Goal: Complete application form: Complete application form

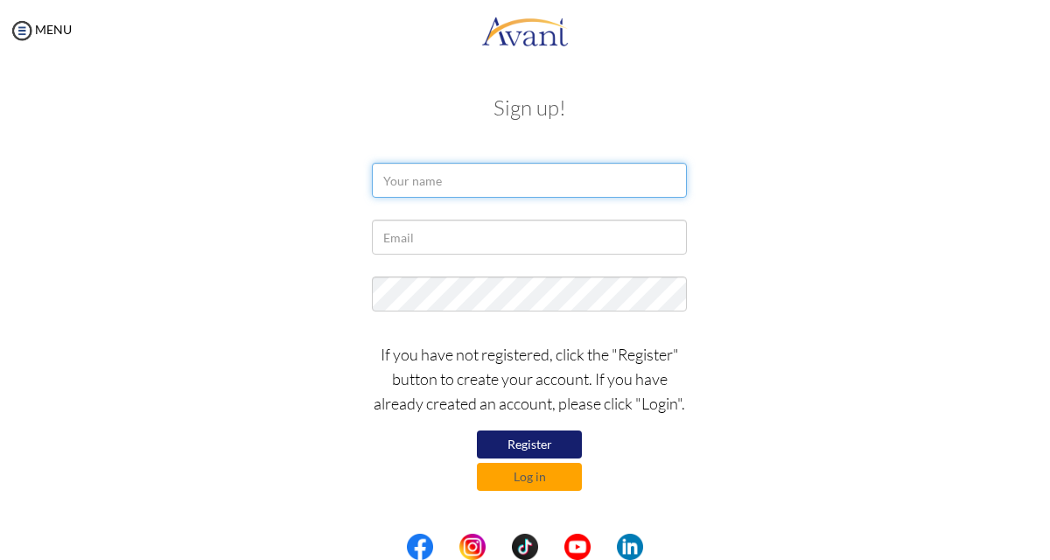
click at [410, 184] on input "text" at bounding box center [529, 180] width 315 height 35
type input "m"
type input "MOLLY JUMA ABIERO"
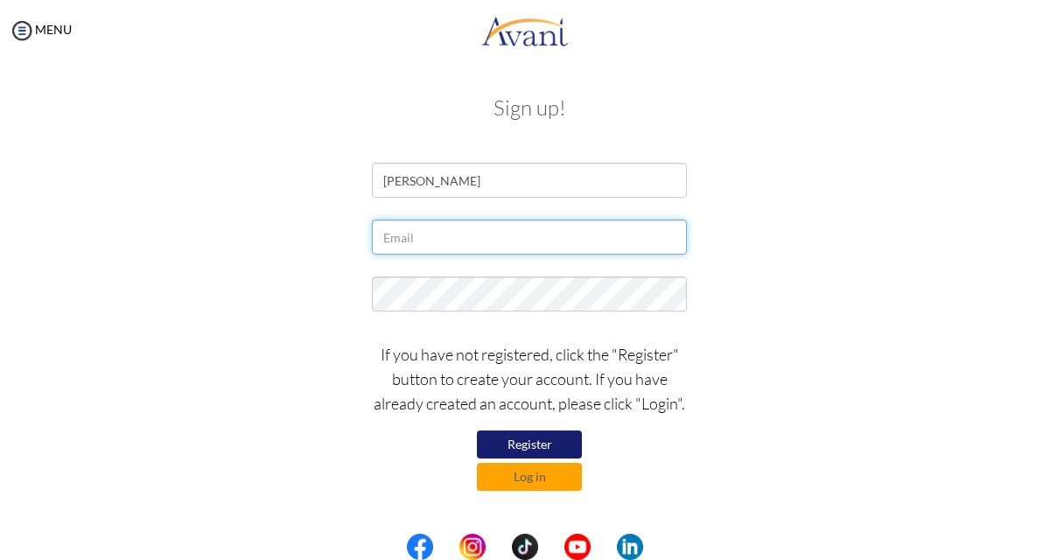
click at [395, 237] on input "text" at bounding box center [529, 237] width 315 height 35
type input "[PERSON_NAME][EMAIL_ADDRESS][DOMAIN_NAME]"
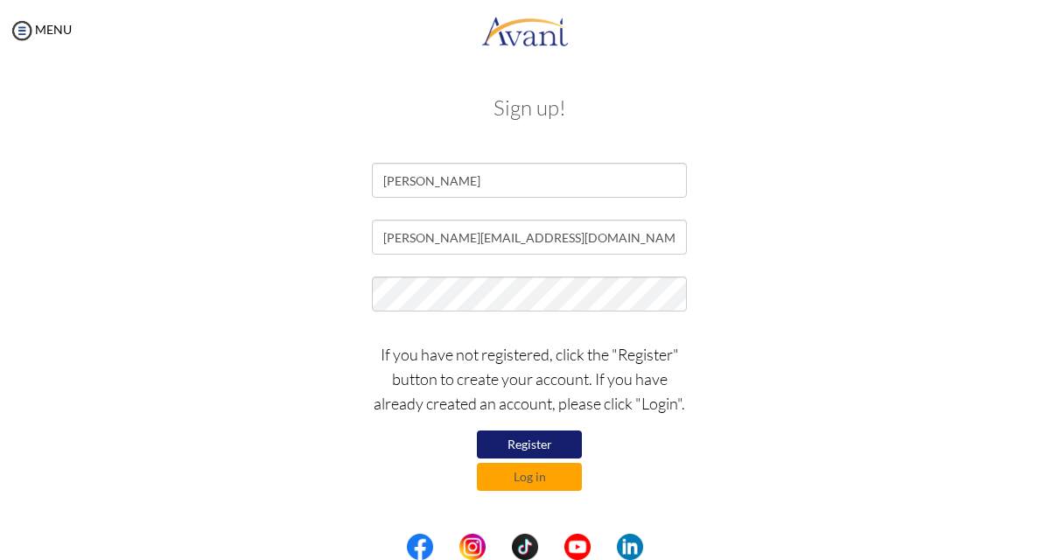
click at [553, 442] on button "Register" at bounding box center [529, 445] width 105 height 28
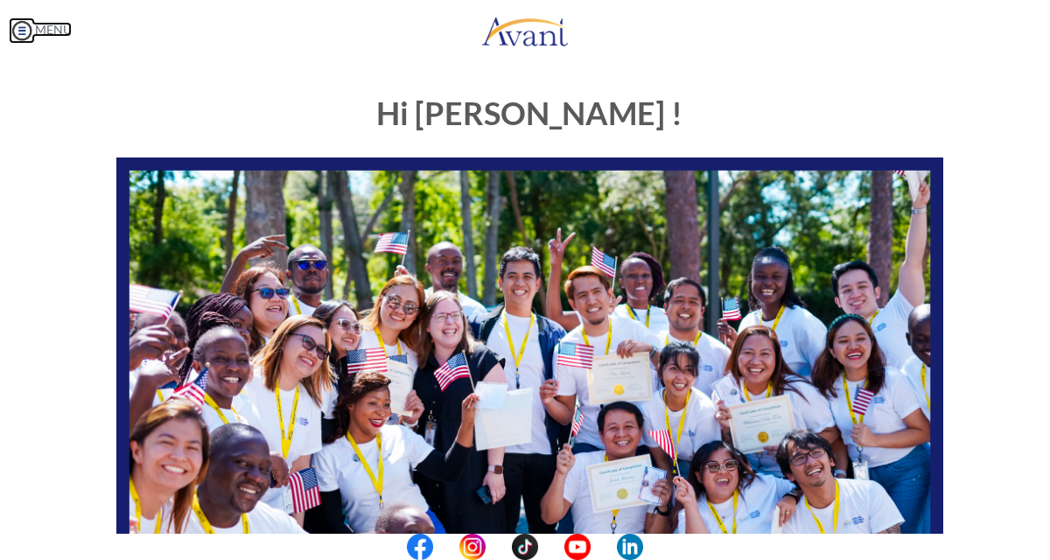
click at [21, 25] on img at bounding box center [22, 31] width 26 height 26
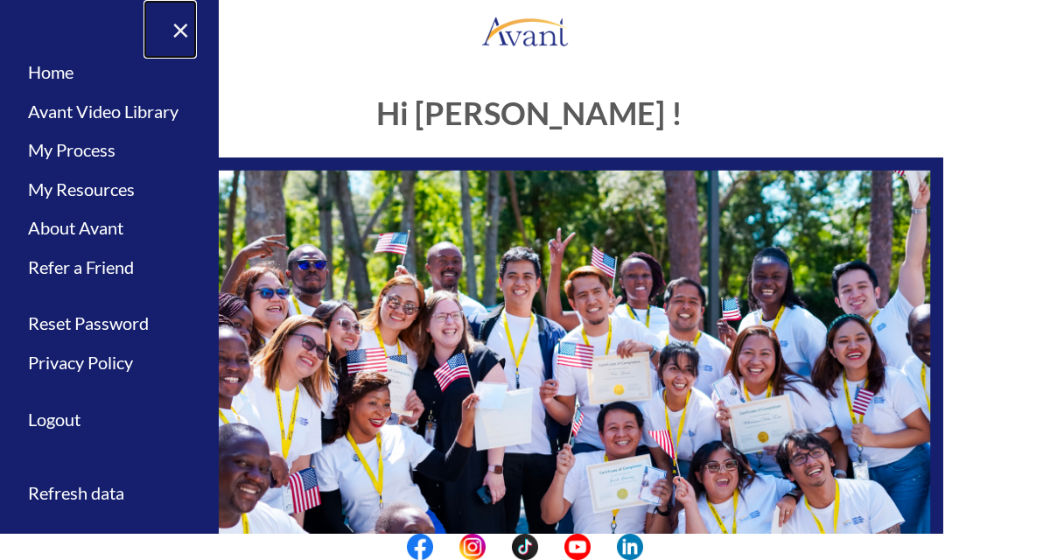
click at [189, 26] on link "×" at bounding box center [170, 29] width 53 height 59
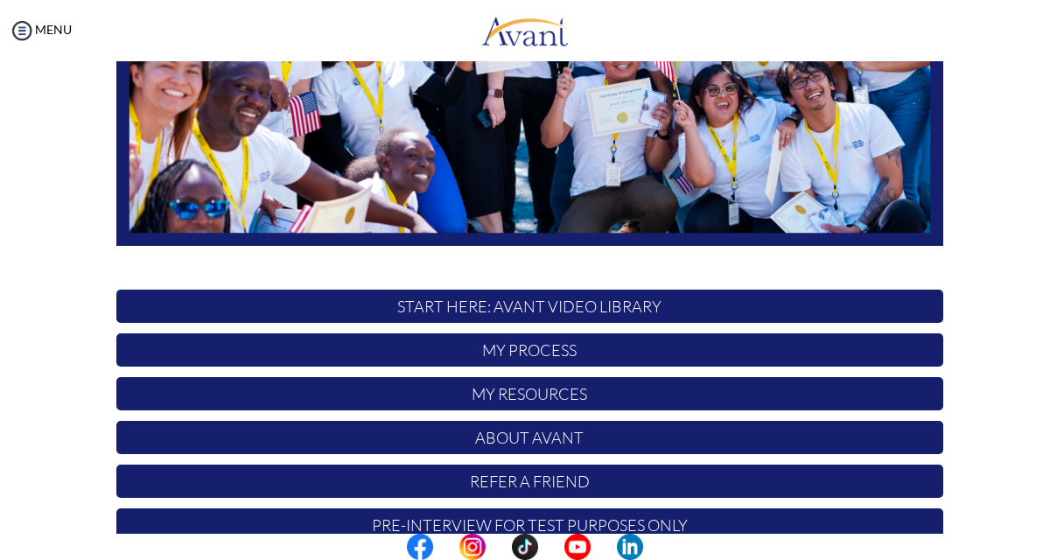
scroll to position [412, 0]
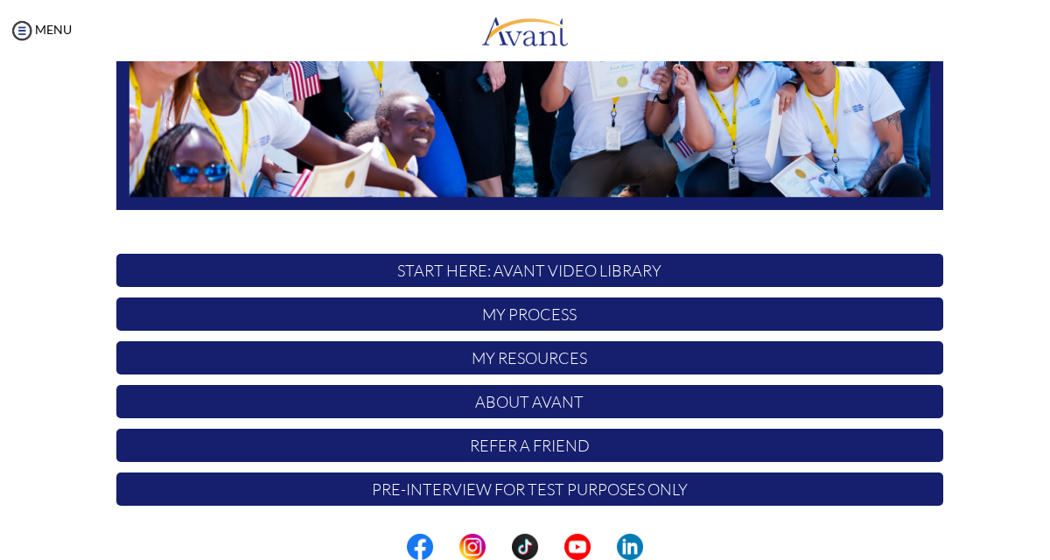
click at [549, 350] on p "My Resources" at bounding box center [529, 357] width 827 height 33
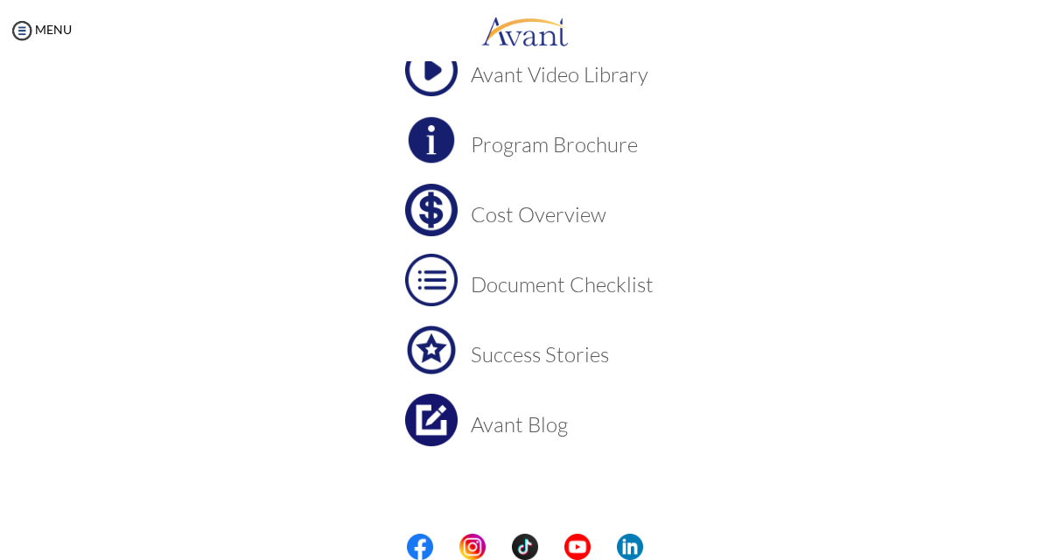
scroll to position [0, 0]
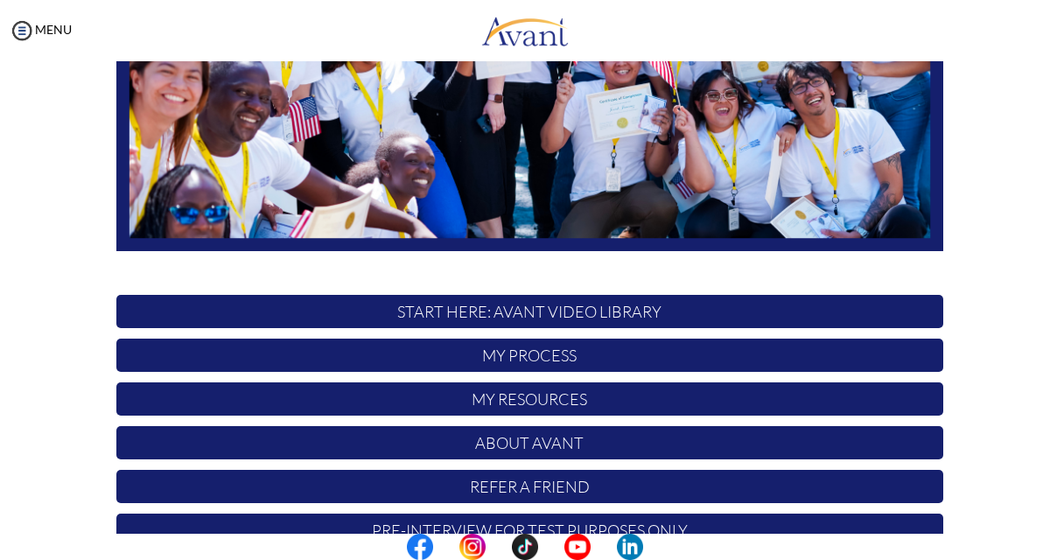
scroll to position [412, 0]
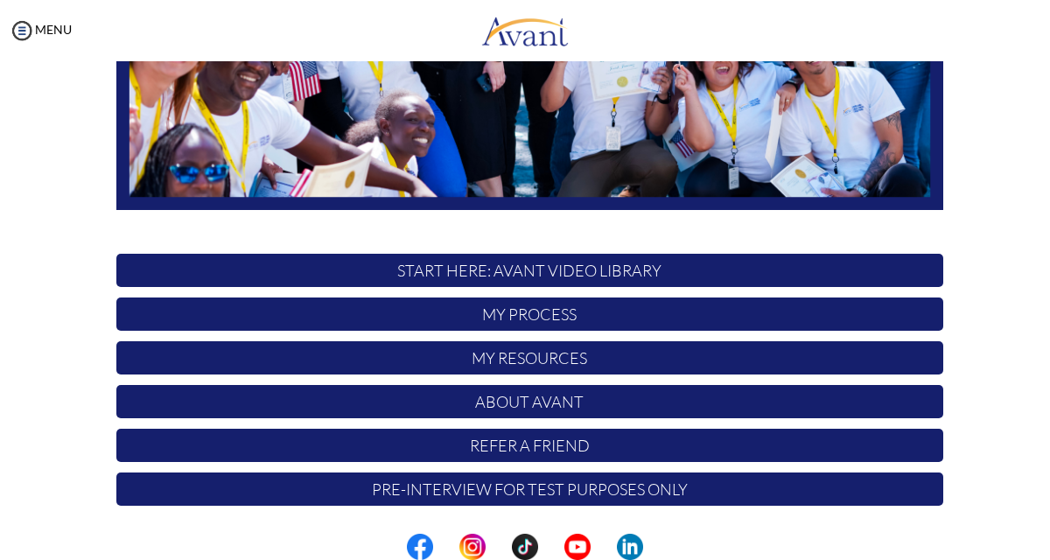
click at [561, 270] on p "START HERE: Avant Video Library" at bounding box center [529, 270] width 827 height 33
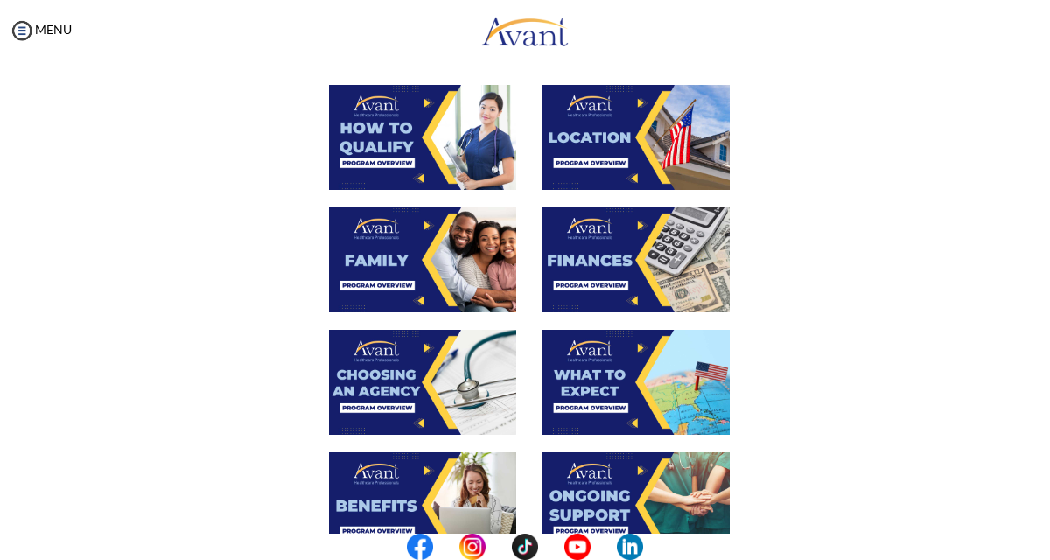
scroll to position [173, 0]
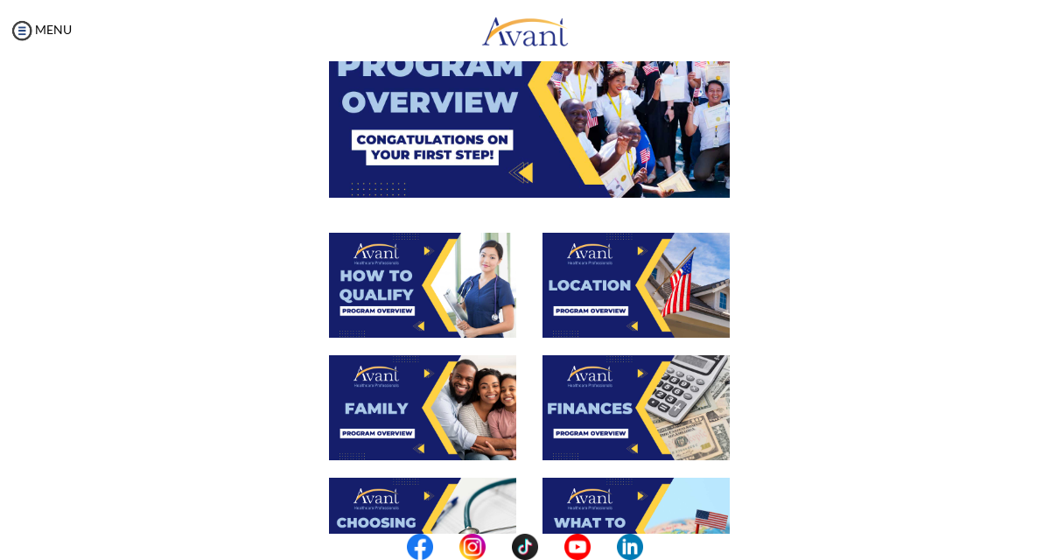
click at [593, 397] on img at bounding box center [636, 407] width 187 height 105
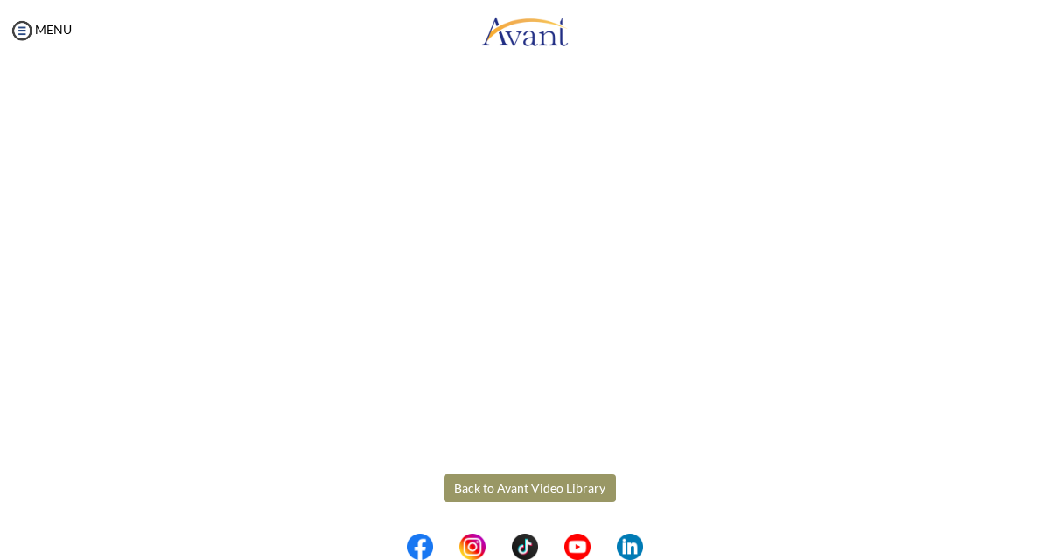
scroll to position [301, 0]
click at [511, 484] on body "Maintenance break. Please come back in 2 hours. MENU My Status What is the next…" at bounding box center [525, 280] width 1050 height 560
click at [480, 490] on button "Back to Avant Video Library" at bounding box center [530, 487] width 172 height 28
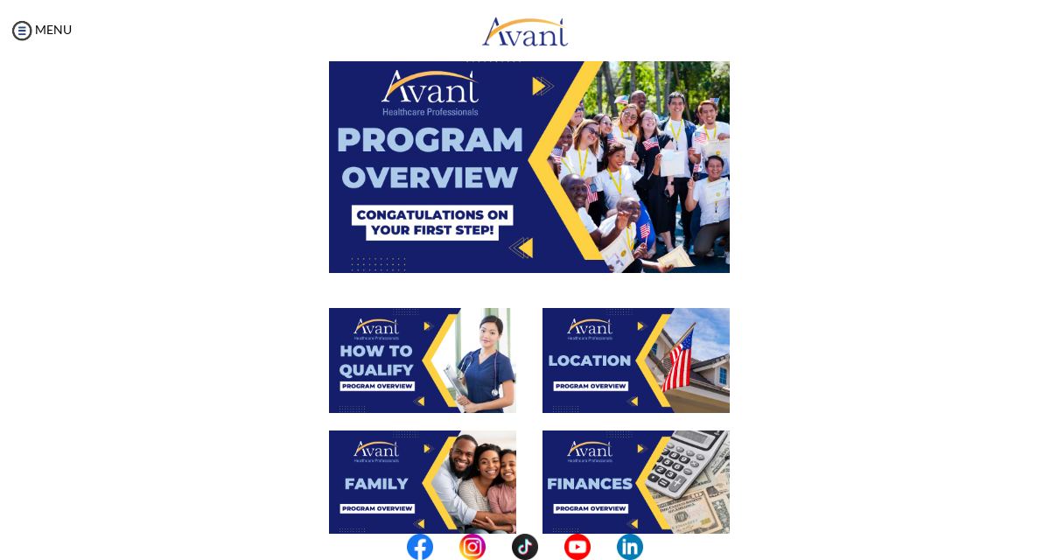
scroll to position [114, 0]
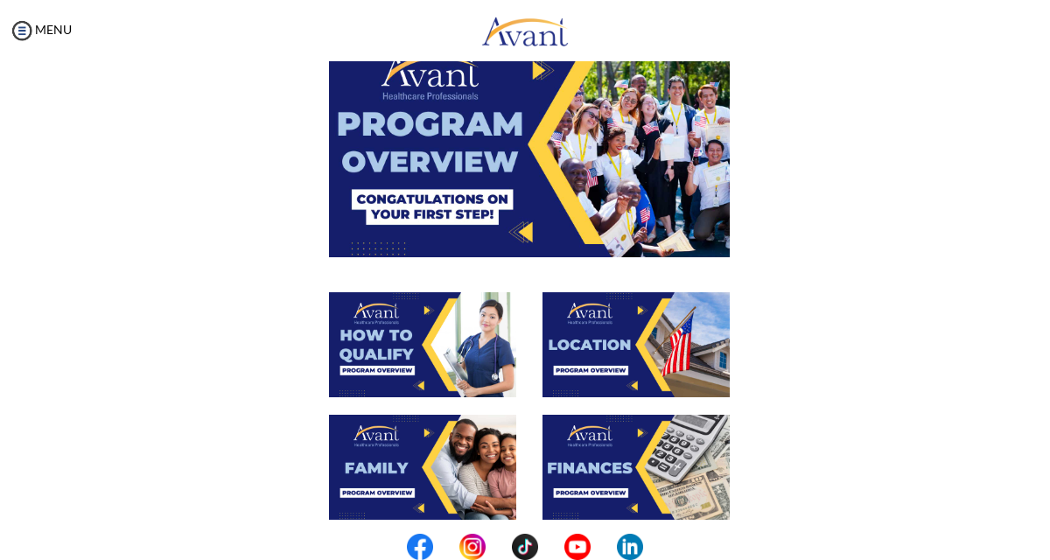
click at [441, 333] on img at bounding box center [422, 344] width 187 height 105
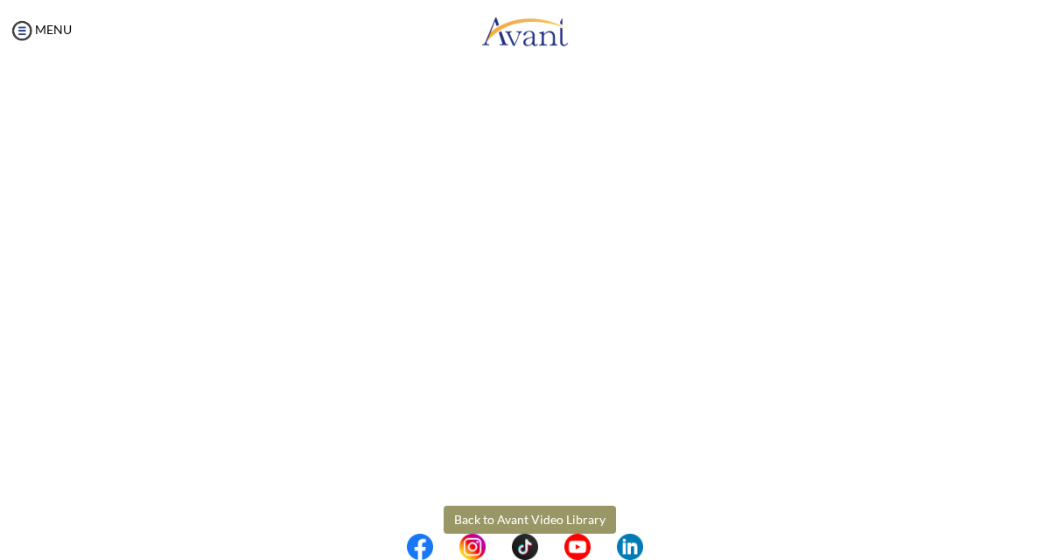
scroll to position [301, 0]
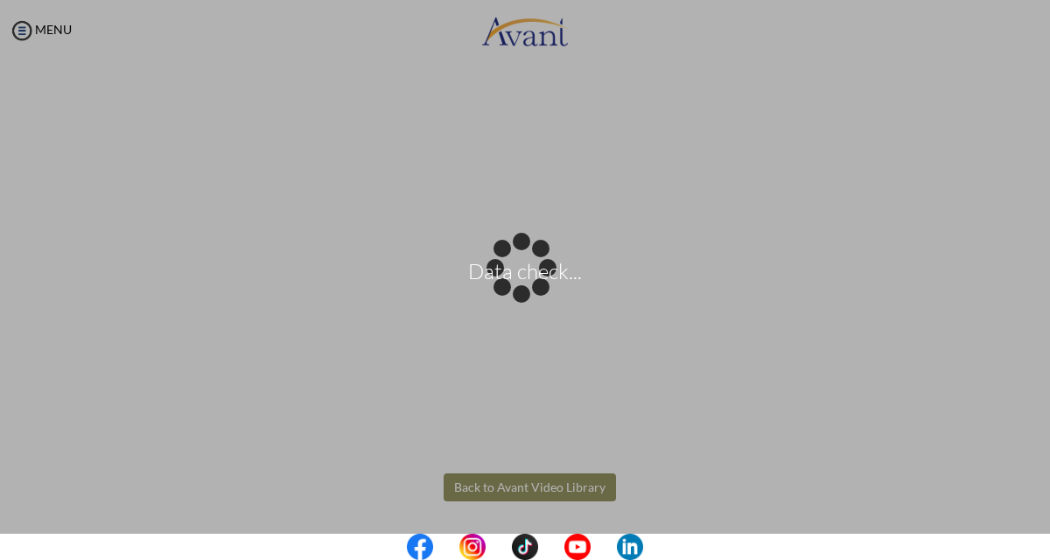
click at [512, 486] on body "Data check... Maintenance break. Please come back in 2 hours. MENU My Status Wh…" at bounding box center [525, 280] width 1050 height 560
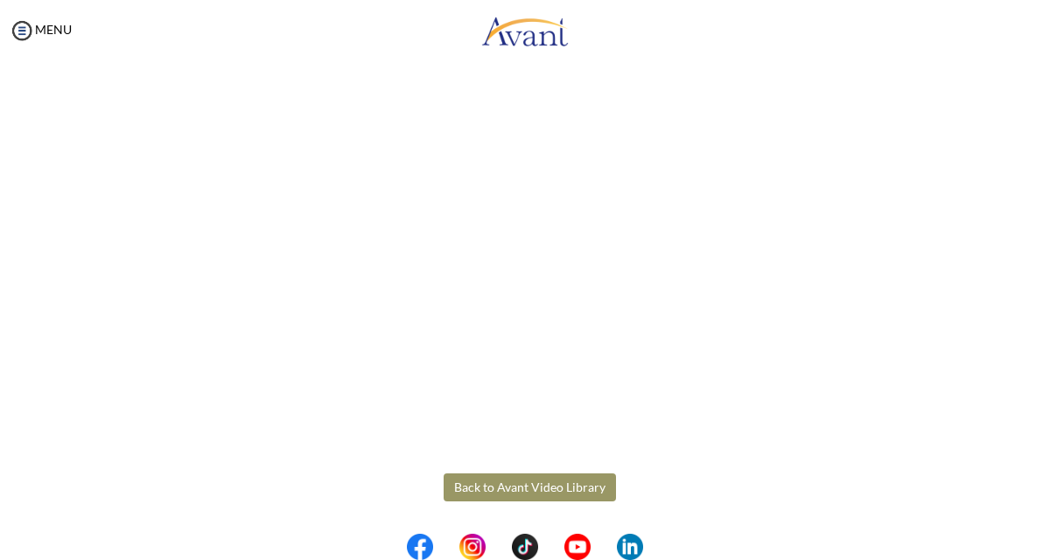
click at [515, 486] on button "Back to Avant Video Library" at bounding box center [530, 487] width 172 height 28
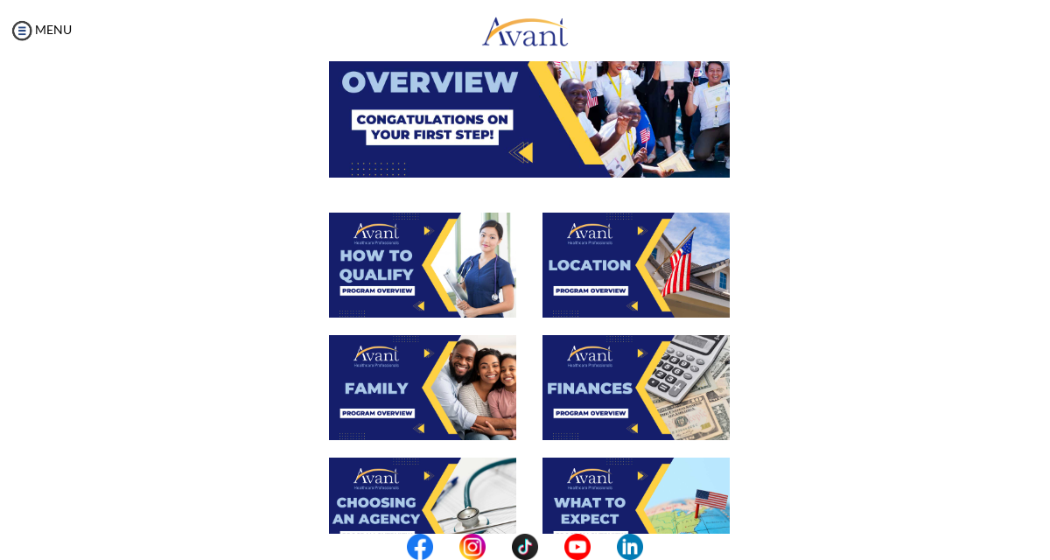
scroll to position [200, 0]
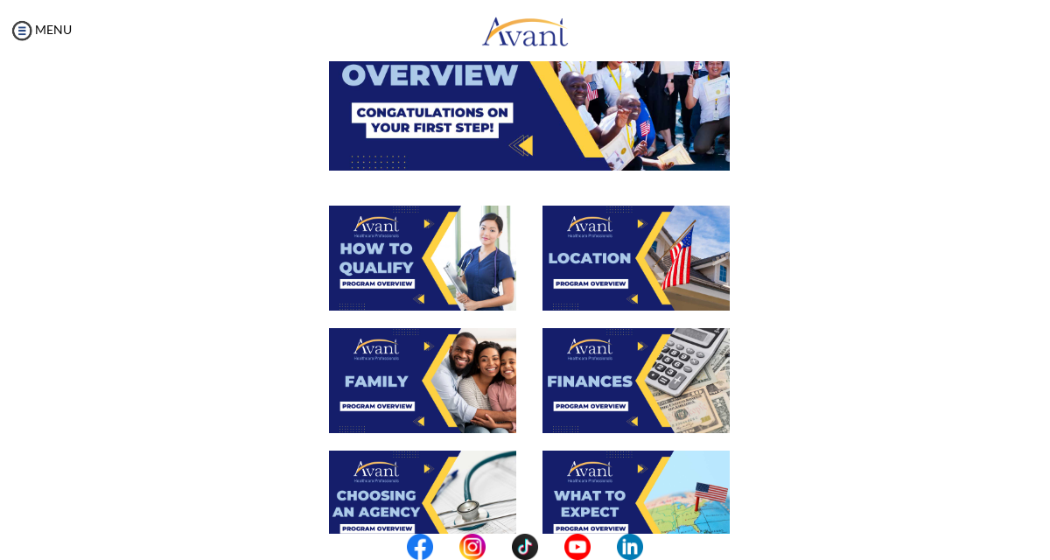
click at [614, 255] on img at bounding box center [636, 258] width 187 height 105
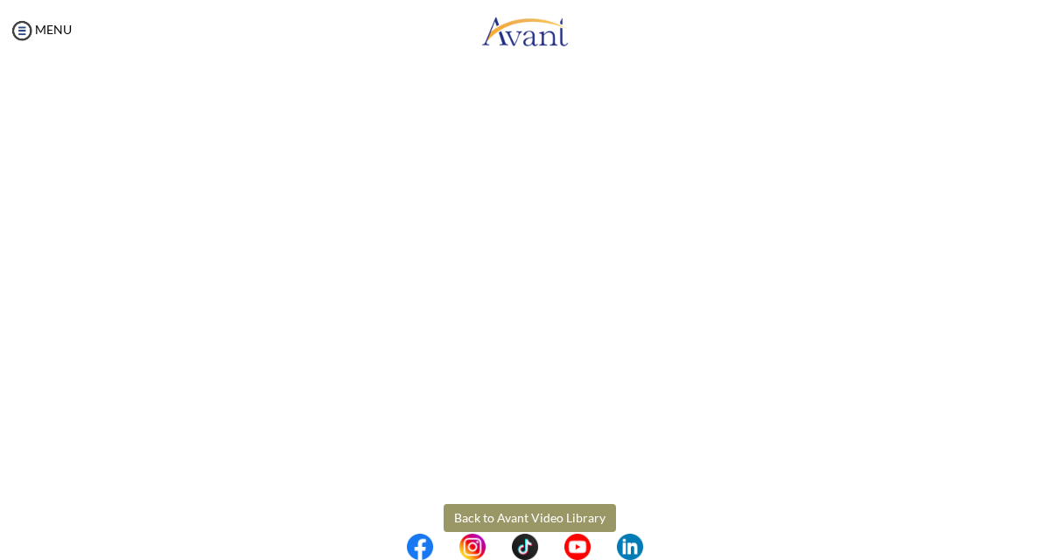
scroll to position [275, 0]
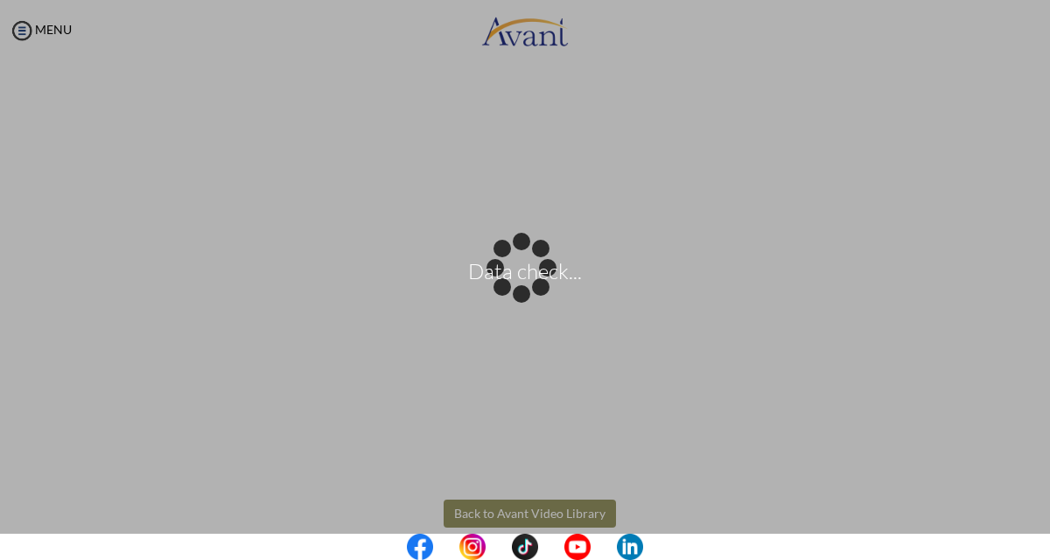
click at [517, 508] on body "Data check... Maintenance break. Please come back in 2 hours. MENU My Status Wh…" at bounding box center [525, 280] width 1050 height 560
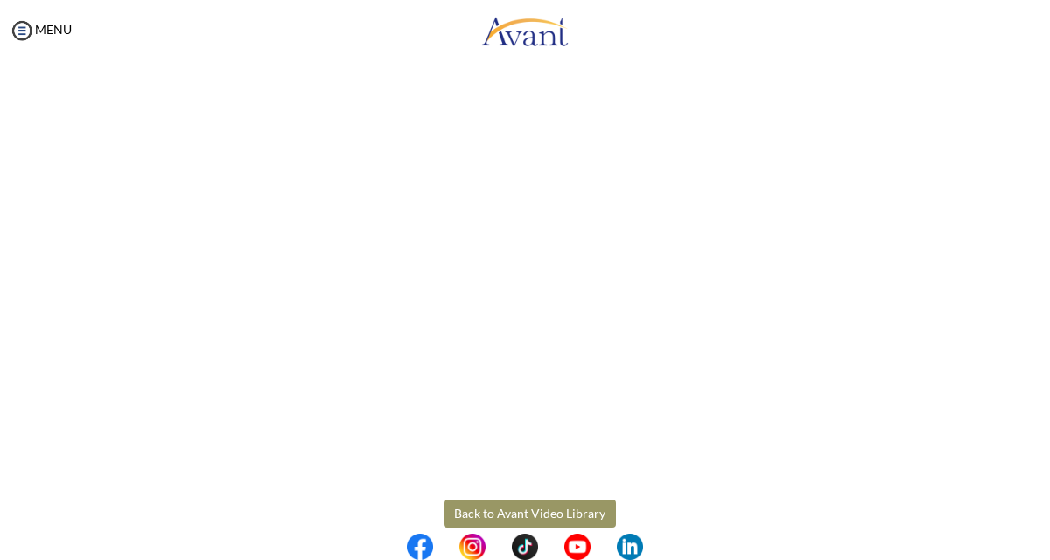
click at [518, 508] on button "Back to Avant Video Library" at bounding box center [530, 514] width 172 height 28
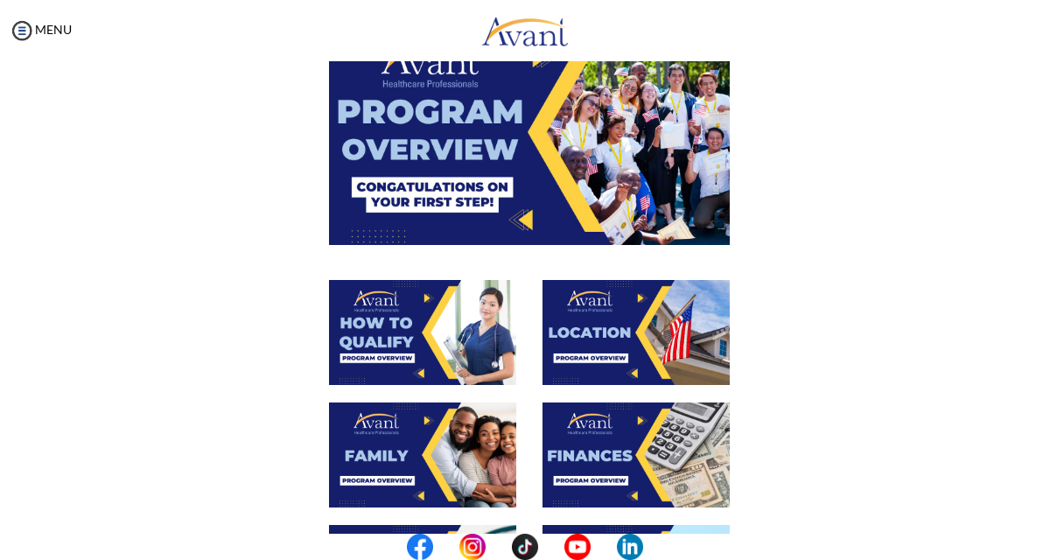
scroll to position [0, 0]
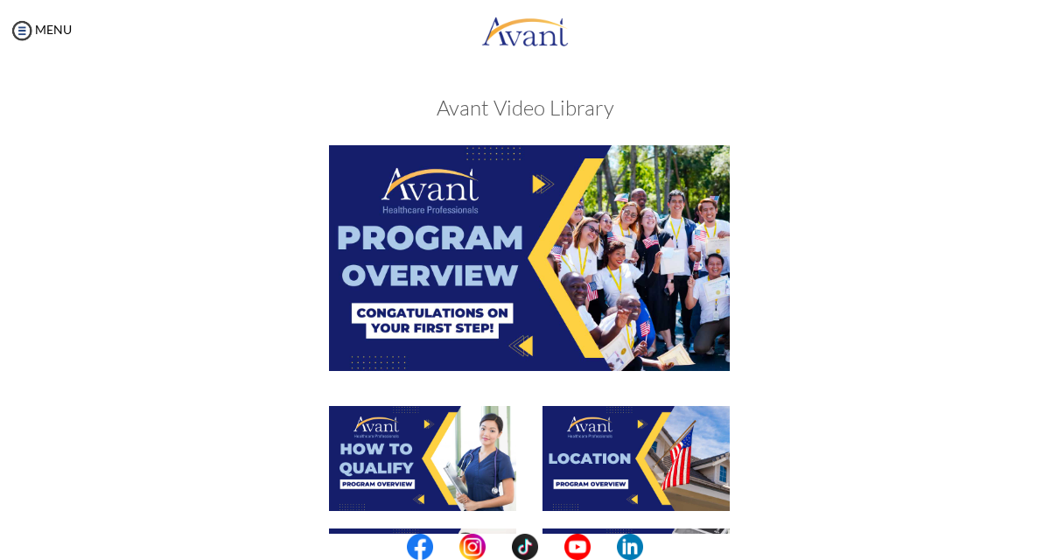
click at [525, 342] on img at bounding box center [529, 257] width 401 height 225
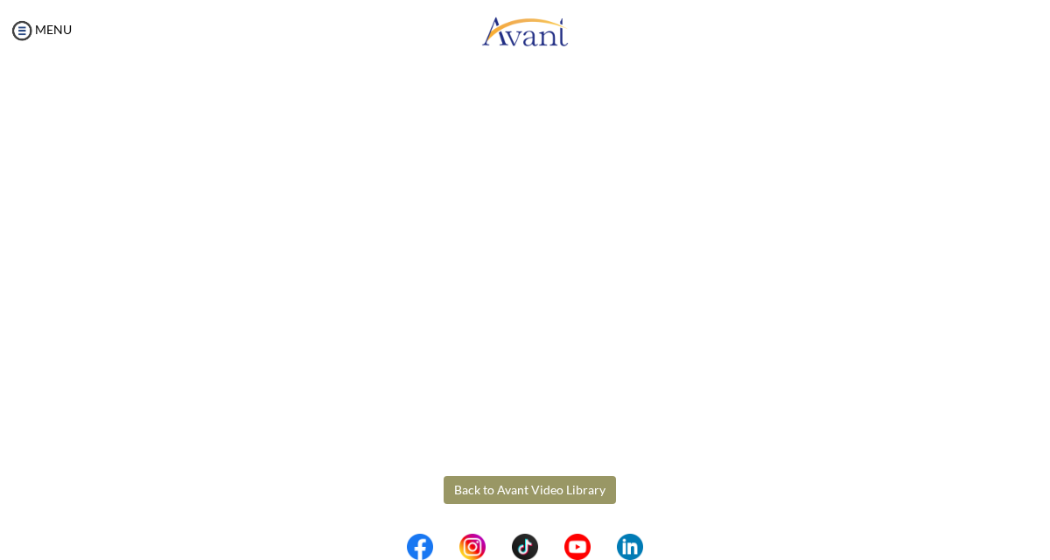
scroll to position [301, 0]
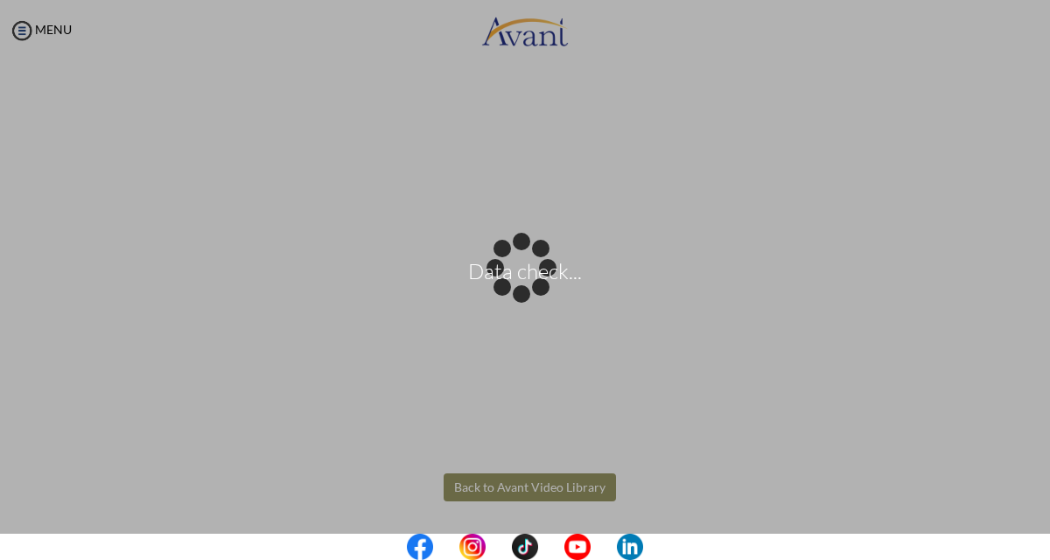
click at [559, 483] on body "Data check... Maintenance break. Please come back in 2 hours. MENU My Status Wh…" at bounding box center [525, 280] width 1050 height 560
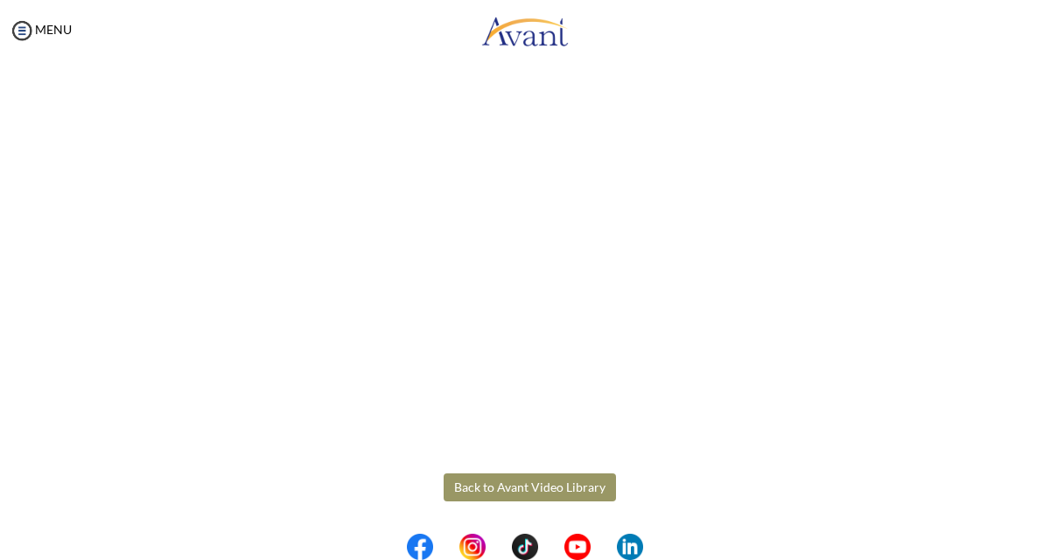
click at [561, 484] on button "Back to Avant Video Library" at bounding box center [530, 487] width 172 height 28
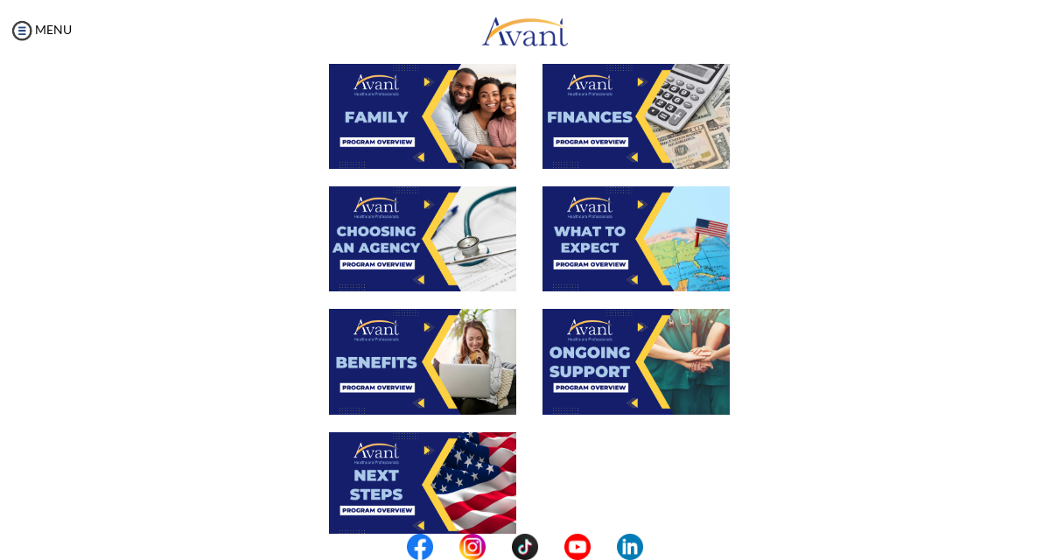
scroll to position [477, 0]
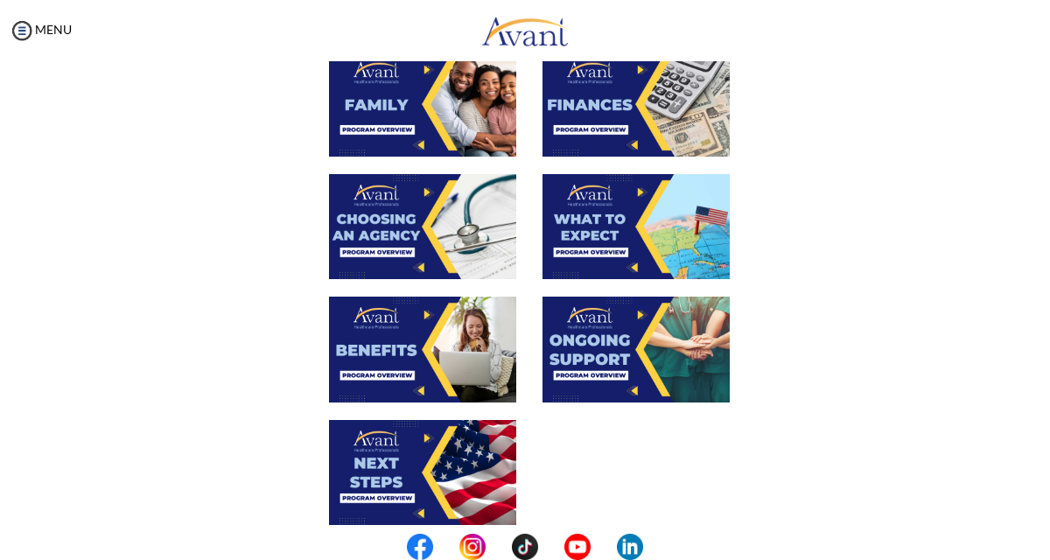
click at [373, 347] on img at bounding box center [422, 349] width 187 height 105
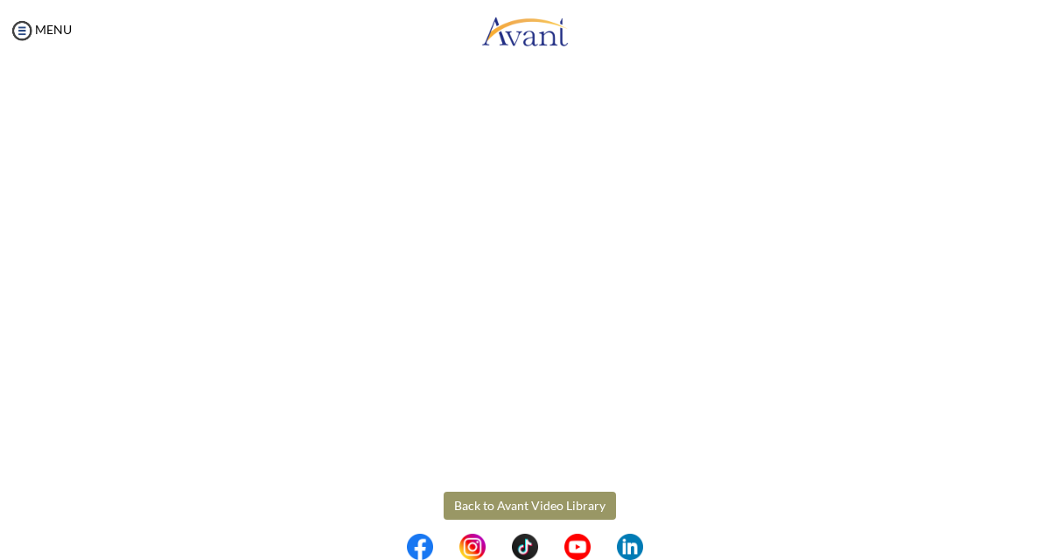
scroll to position [487, 0]
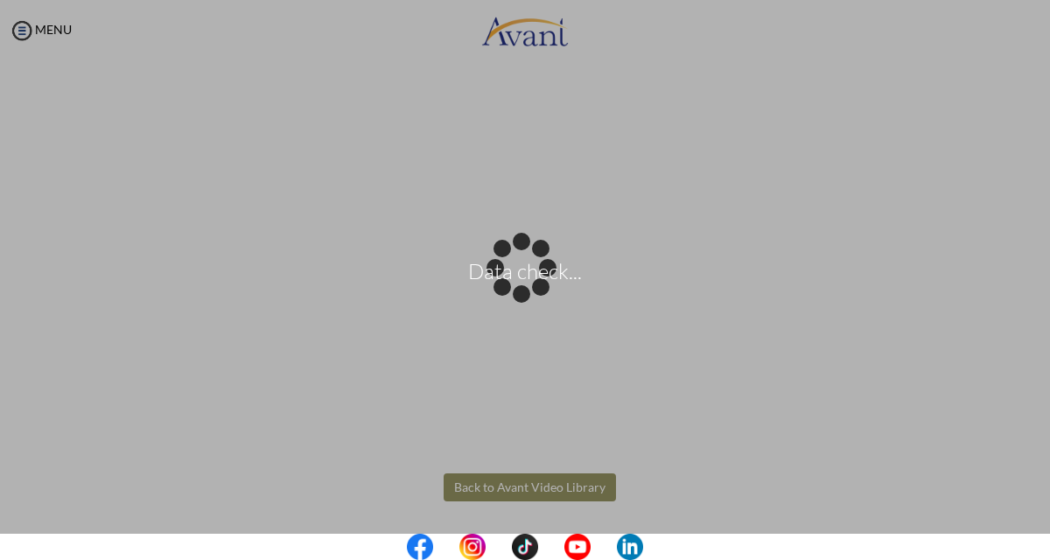
click at [494, 490] on body "Data check... Maintenance break. Please come back in 2 hours. MENU My Status Wh…" at bounding box center [525, 280] width 1050 height 560
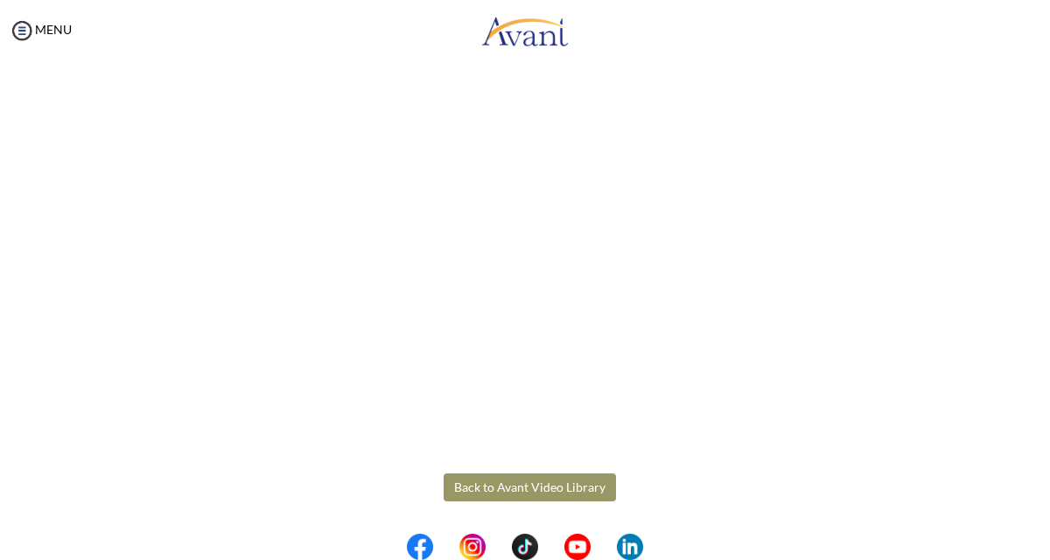
click at [494, 486] on button "Back to Avant Video Library" at bounding box center [530, 487] width 172 height 28
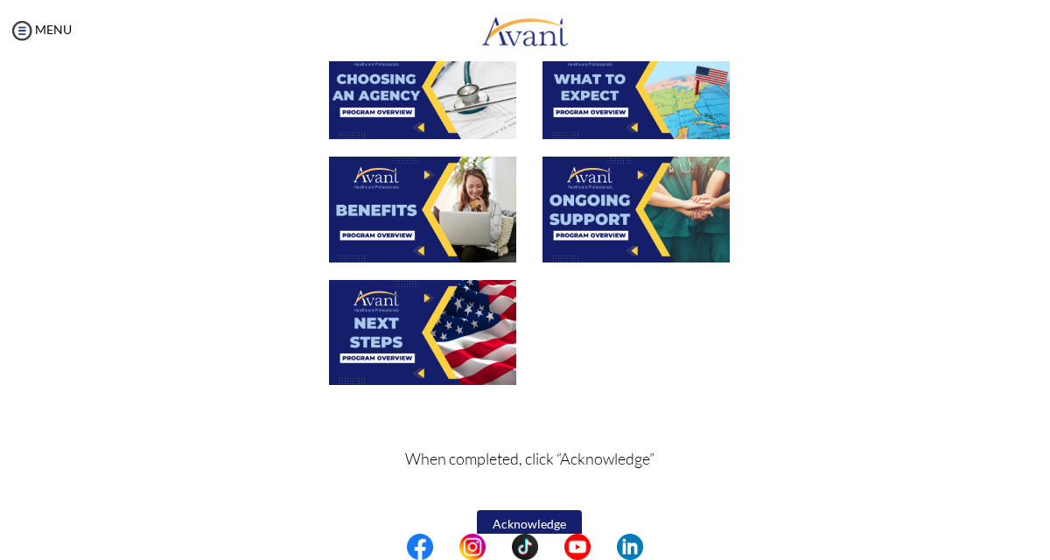
scroll to position [623, 0]
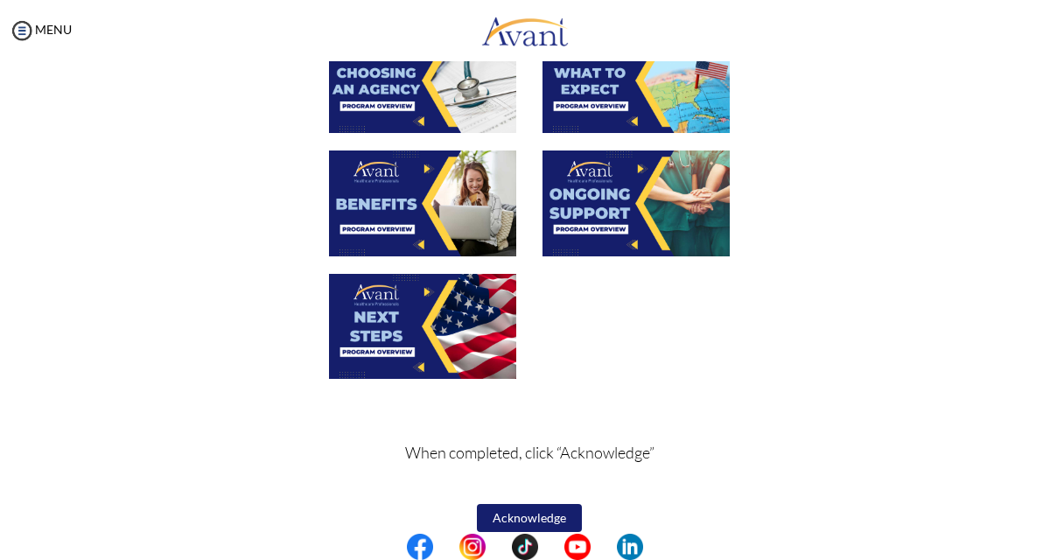
click at [604, 190] on img at bounding box center [636, 203] width 187 height 105
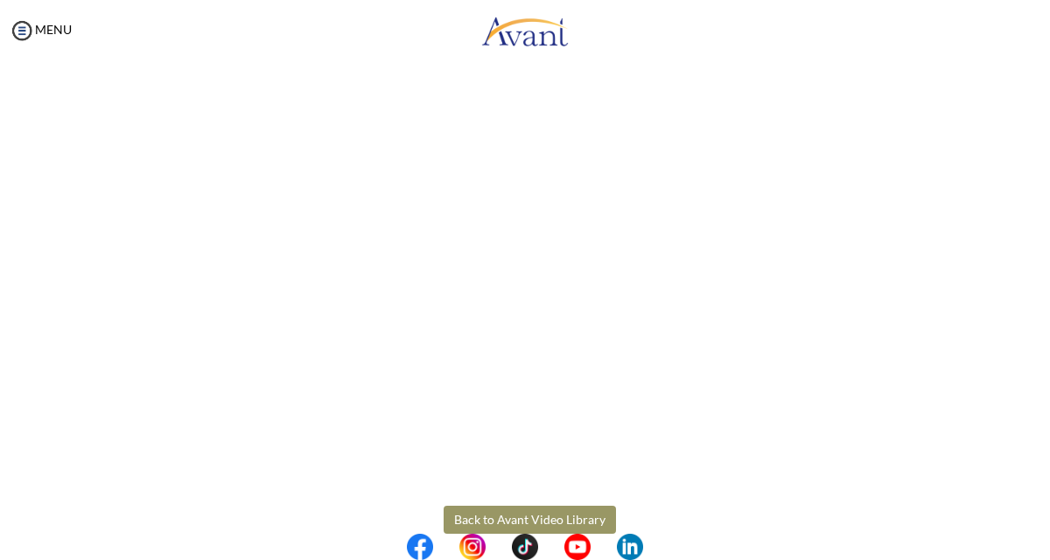
scroll to position [487, 0]
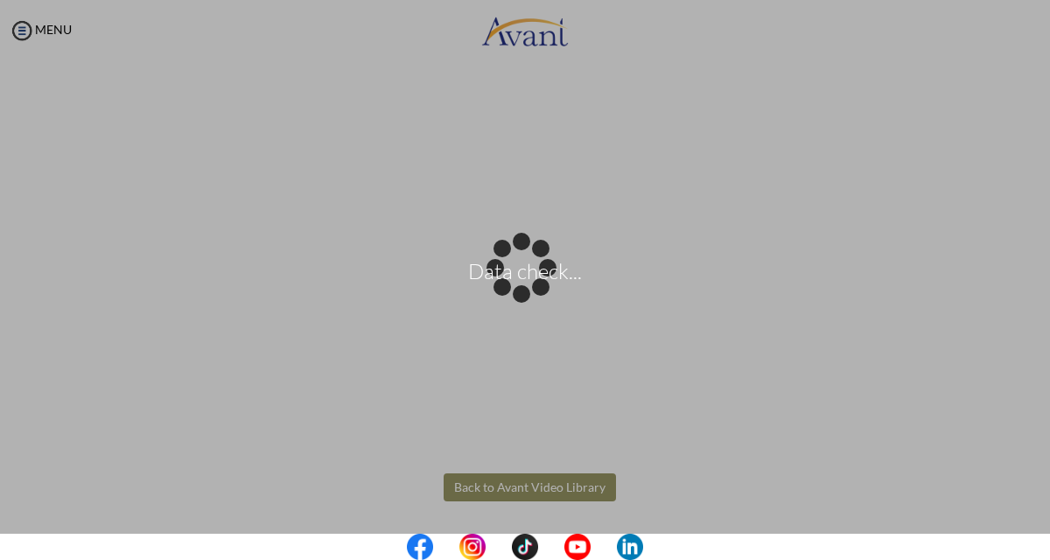
click at [519, 483] on body "Data check... Maintenance break. Please come back in 2 hours. MENU My Status Wh…" at bounding box center [525, 280] width 1050 height 560
click at [520, 483] on body "Data check... Maintenance break. Please come back in 2 hours. MENU My Status Wh…" at bounding box center [525, 280] width 1050 height 560
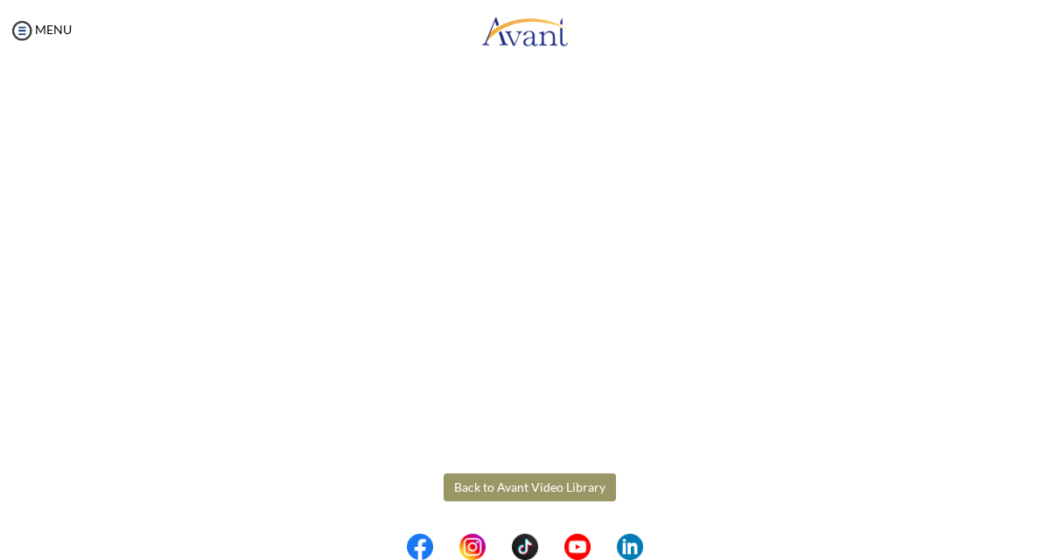
click at [522, 485] on button "Back to Avant Video Library" at bounding box center [530, 487] width 172 height 28
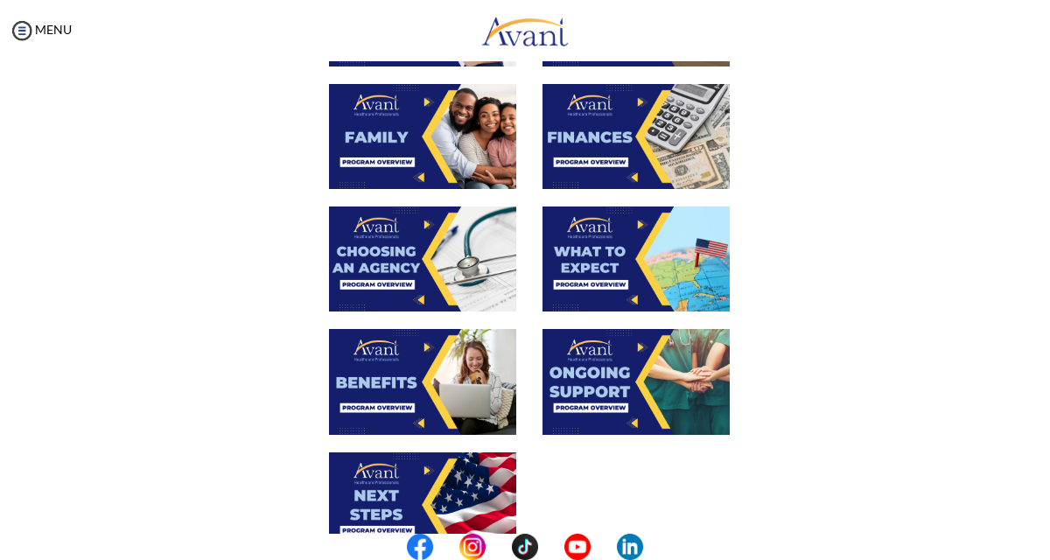
scroll to position [643, 0]
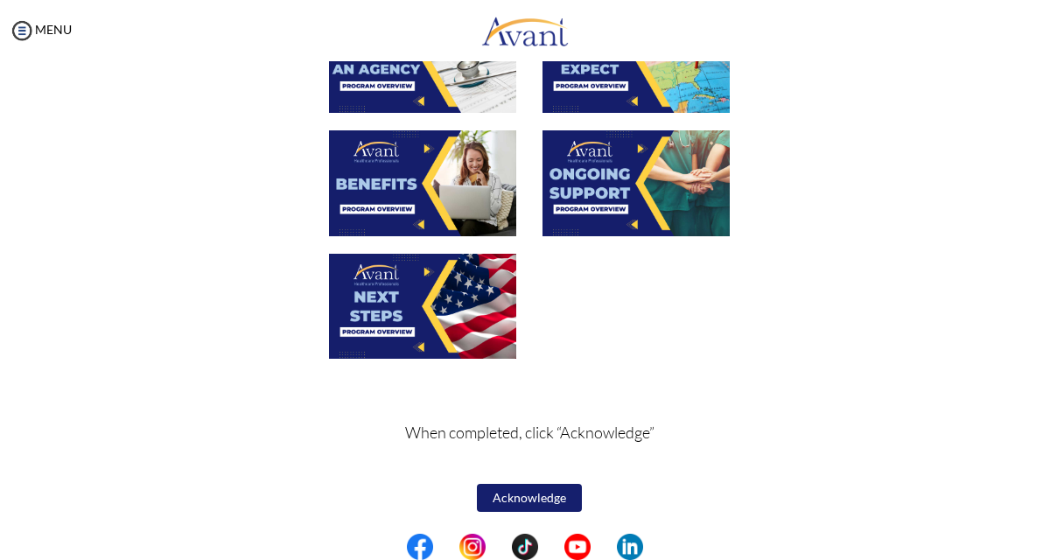
click at [408, 312] on img at bounding box center [422, 306] width 187 height 105
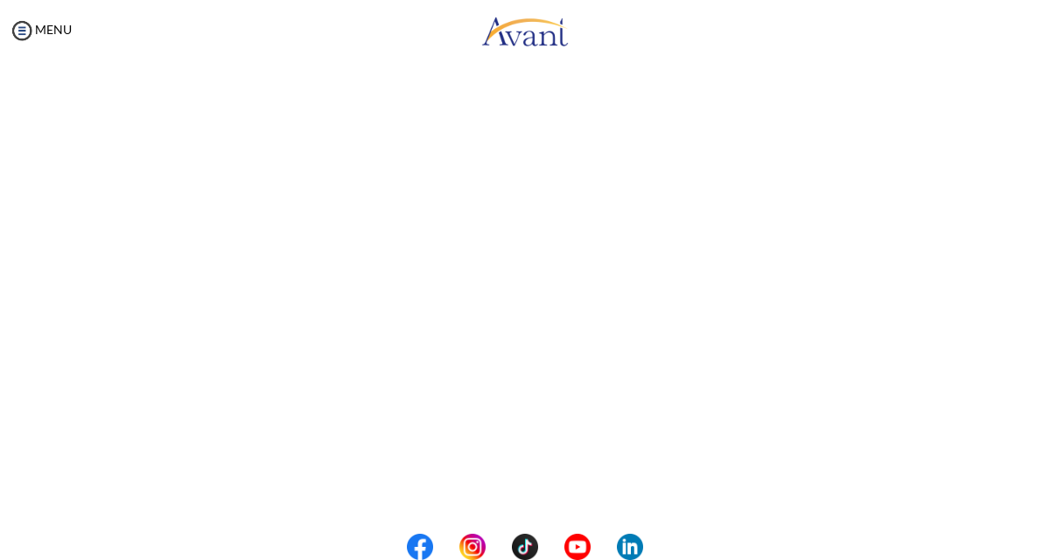
scroll to position [487, 0]
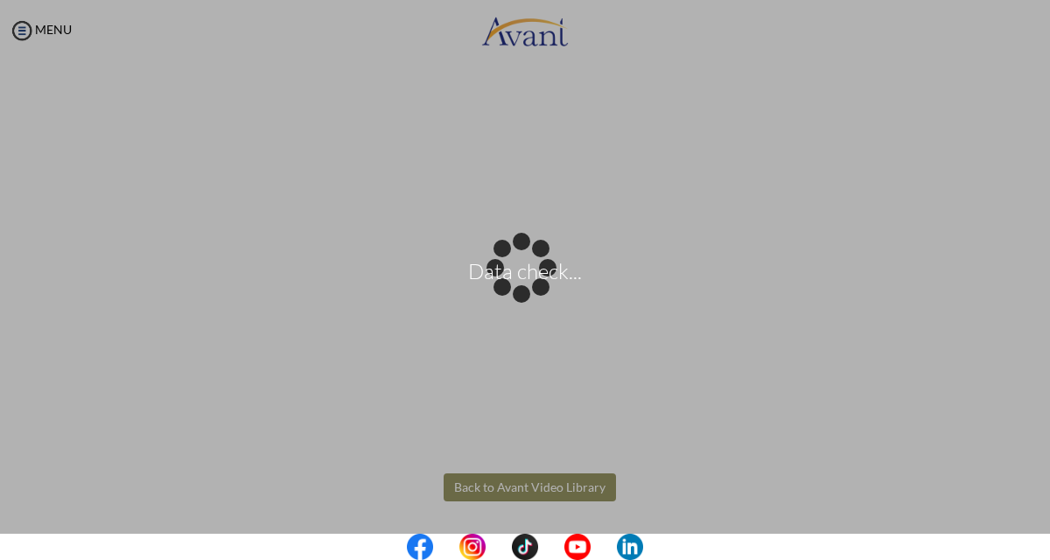
click at [484, 482] on body "Data check... Maintenance break. Please come back in 2 hours. MENU My Status Wh…" at bounding box center [525, 280] width 1050 height 560
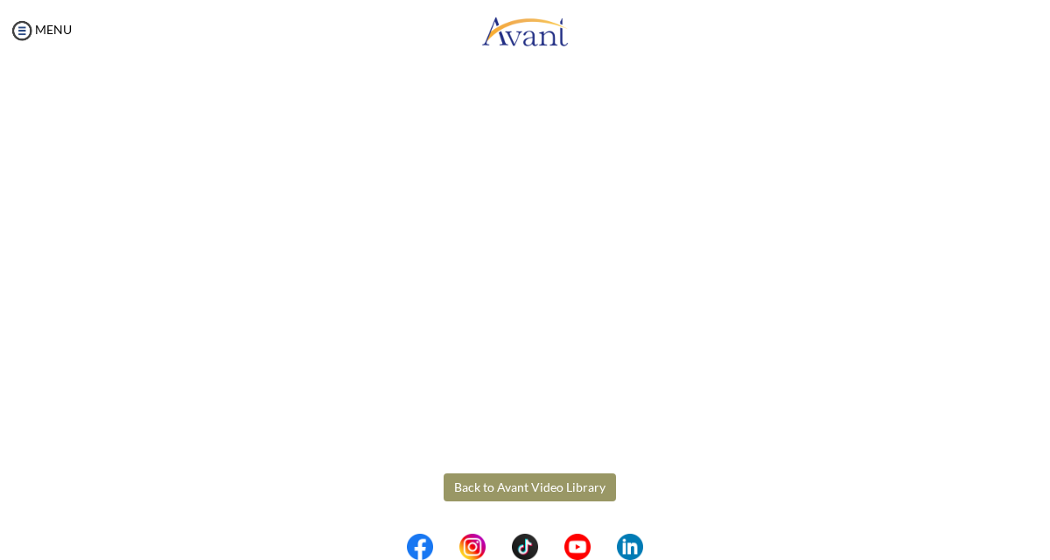
click at [485, 484] on button "Back to Avant Video Library" at bounding box center [530, 487] width 172 height 28
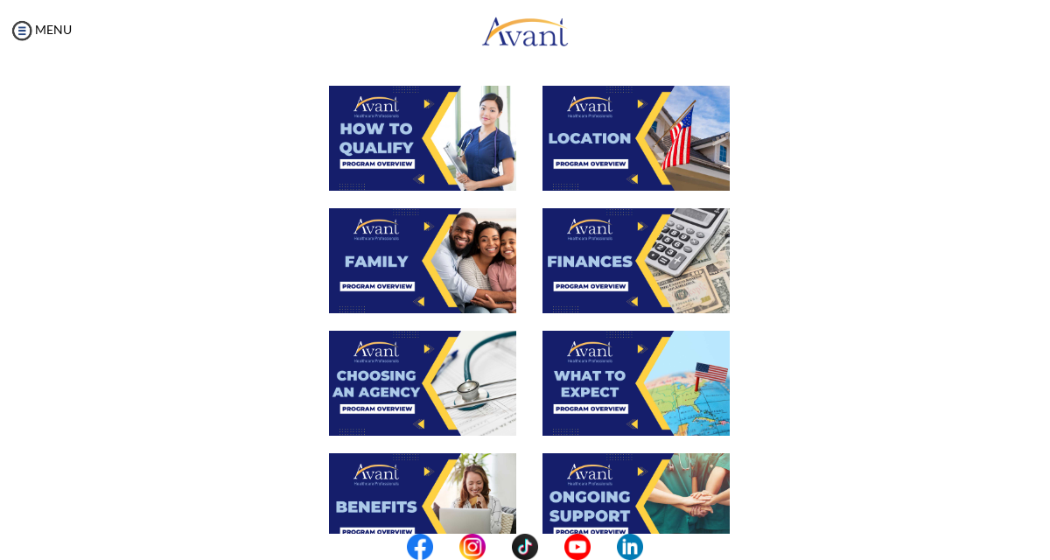
scroll to position [643, 0]
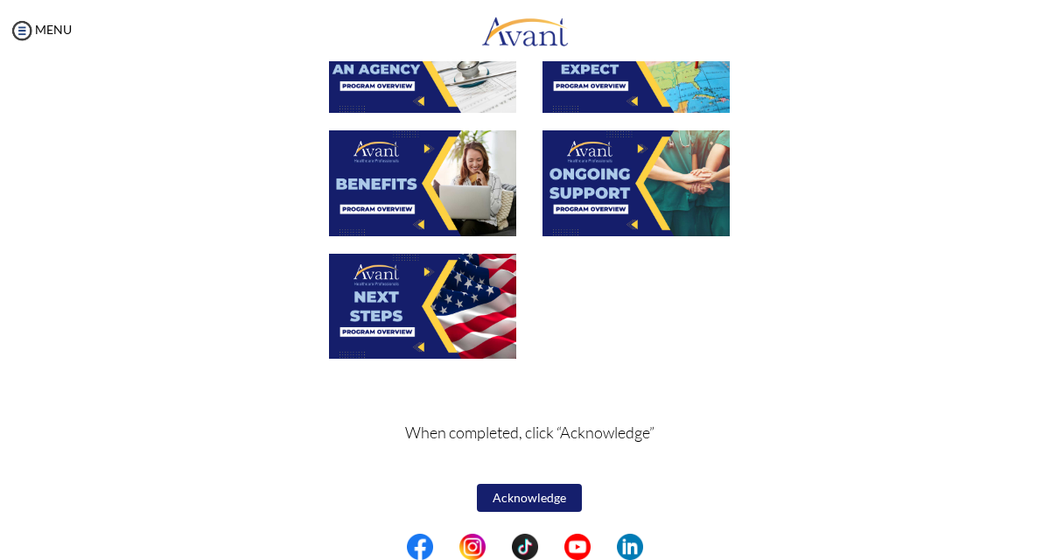
click at [507, 494] on button "Acknowledge" at bounding box center [529, 498] width 105 height 28
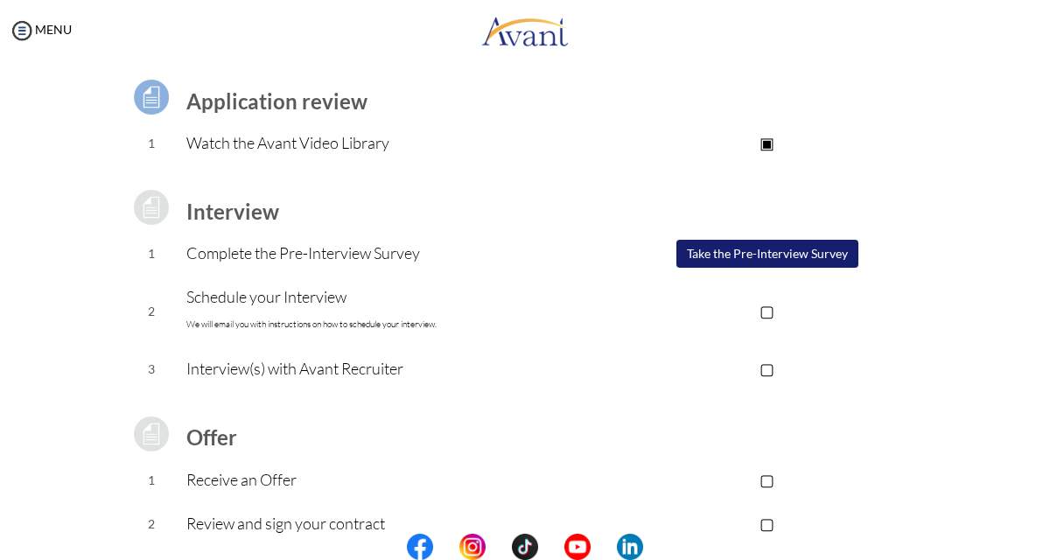
scroll to position [119, 0]
click at [801, 257] on button "Take the Pre-Interview Survey" at bounding box center [768, 255] width 182 height 28
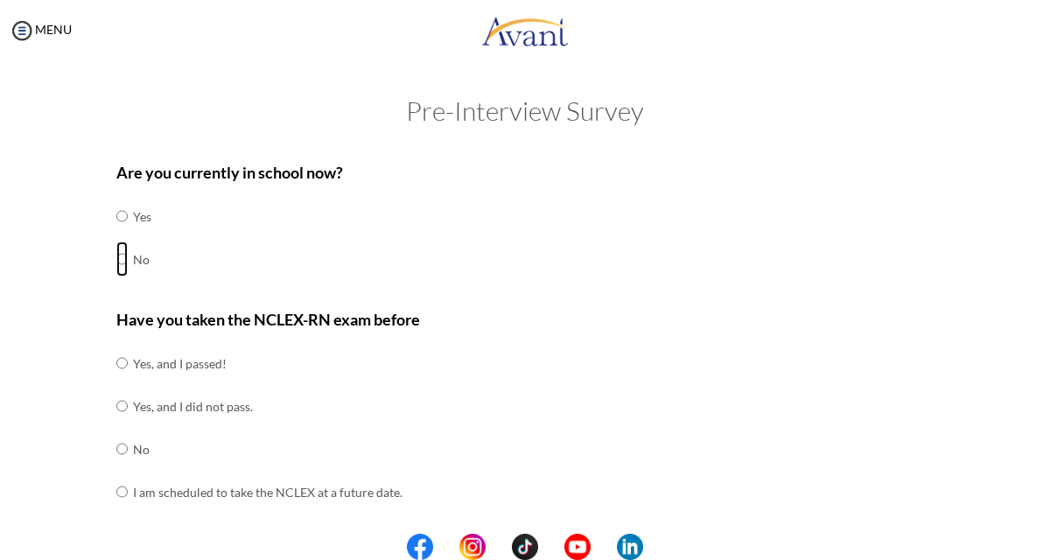
click at [123, 263] on input "radio" at bounding box center [121, 259] width 11 height 35
radio input "true"
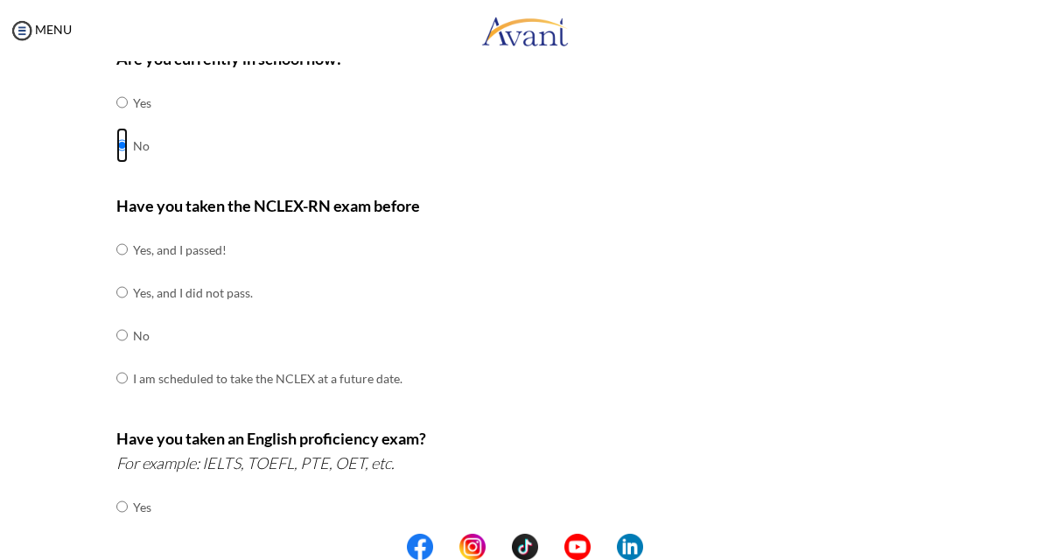
scroll to position [115, 0]
click at [120, 333] on input "radio" at bounding box center [121, 334] width 11 height 35
radio input "true"
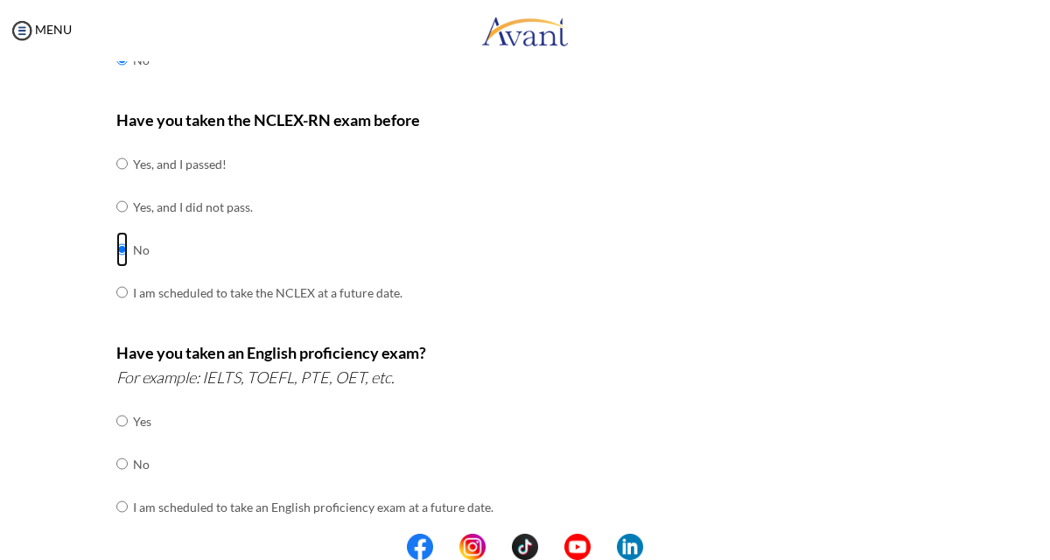
scroll to position [202, 0]
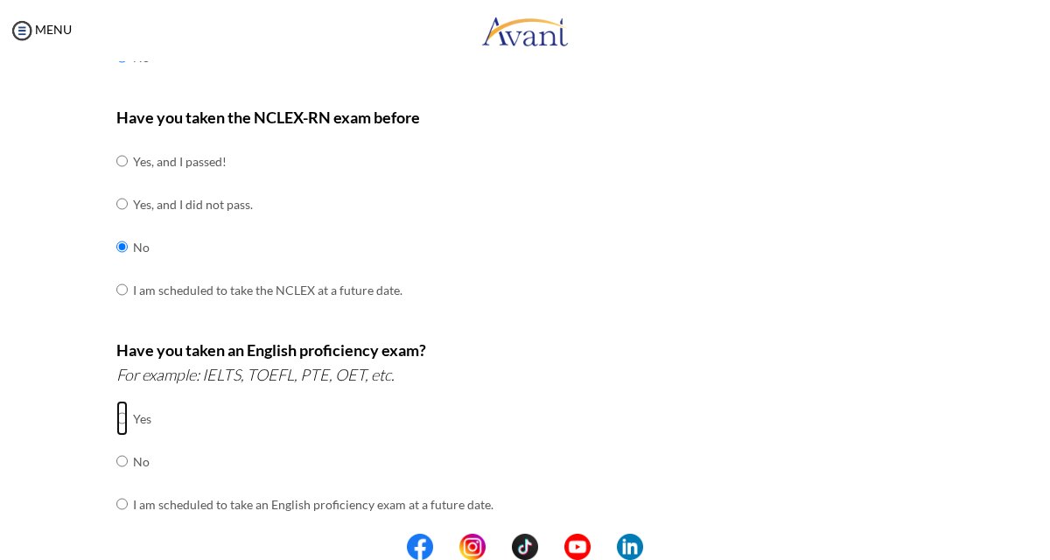
click at [123, 416] on input "radio" at bounding box center [121, 418] width 11 height 35
radio input "true"
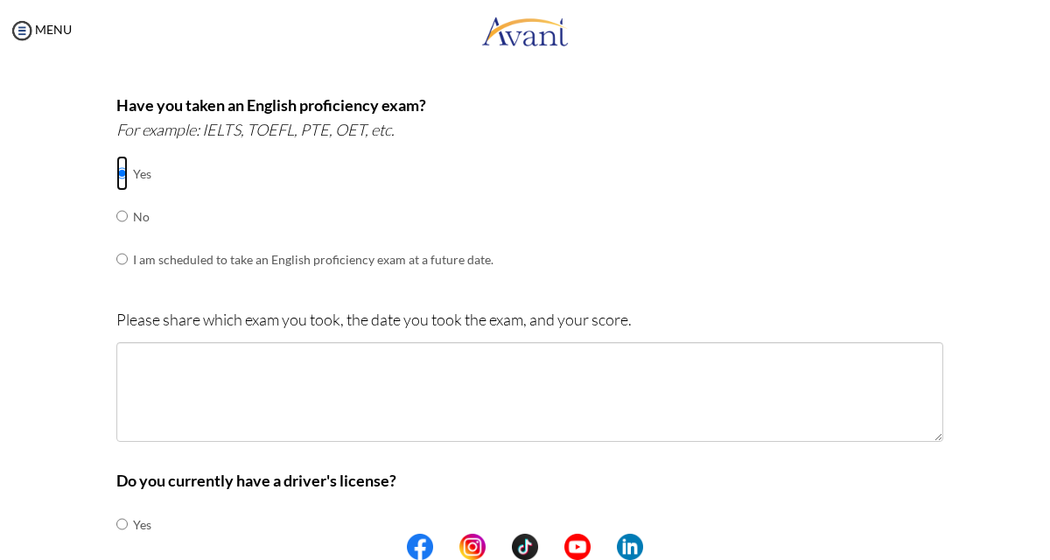
scroll to position [432, 0]
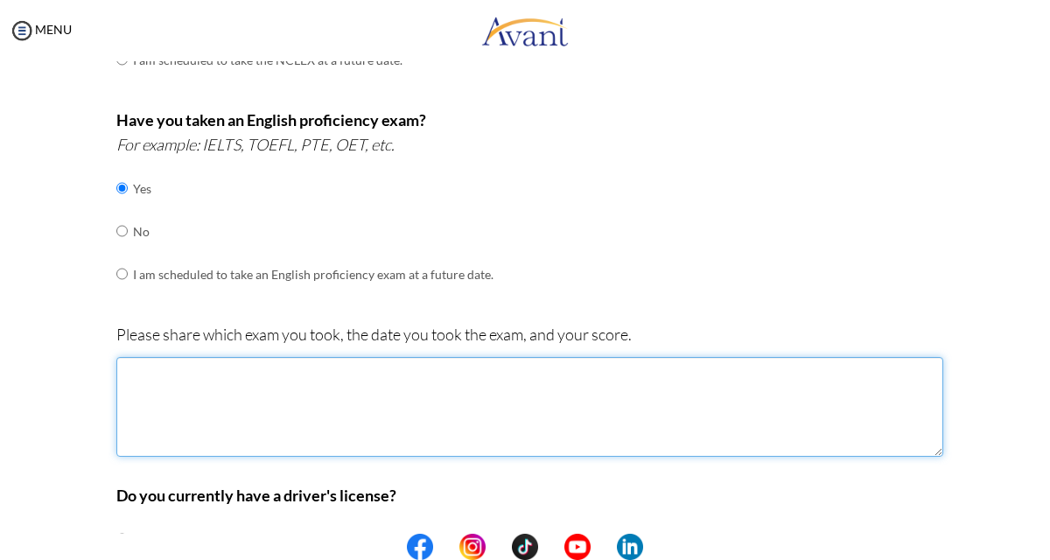
click at [165, 406] on textarea at bounding box center [529, 407] width 827 height 100
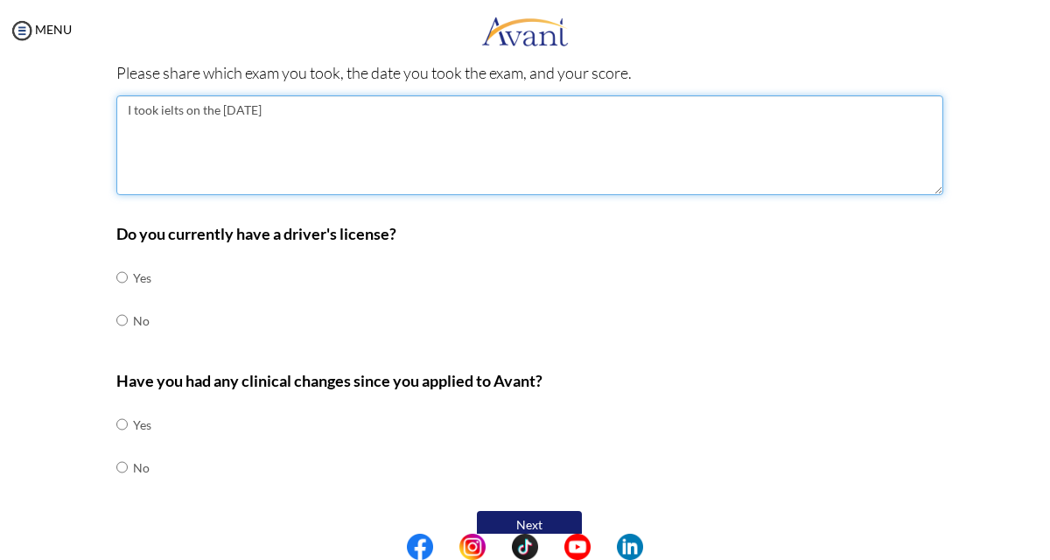
scroll to position [693, 0]
type textarea "I took ielts on the [DATE]"
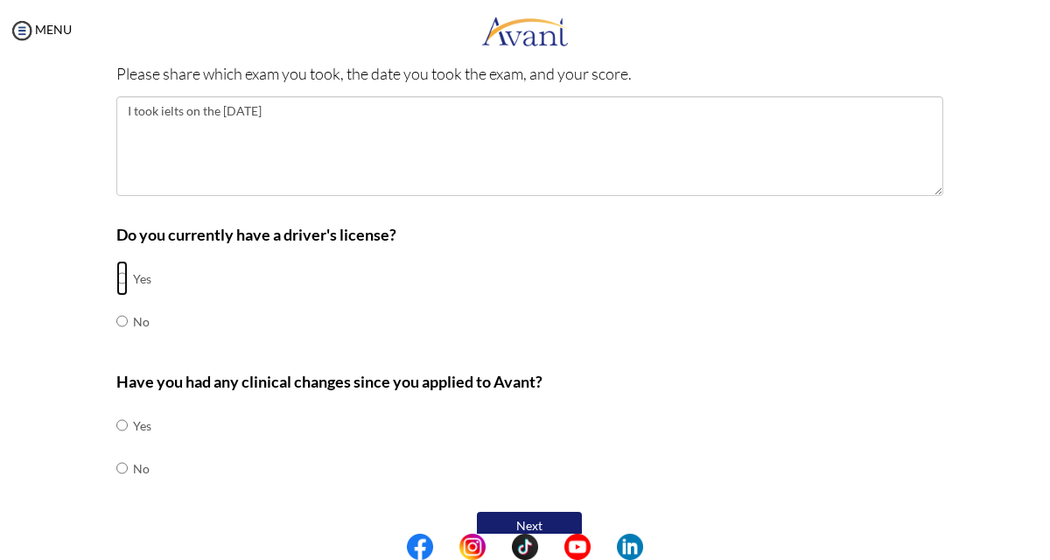
click at [120, 278] on input "radio" at bounding box center [121, 278] width 11 height 35
radio input "true"
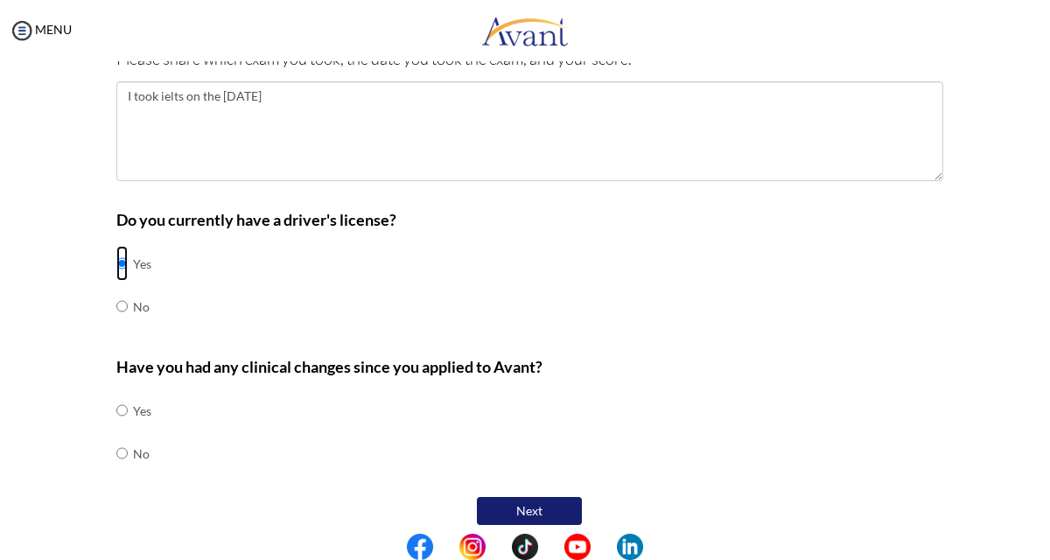
scroll to position [721, 0]
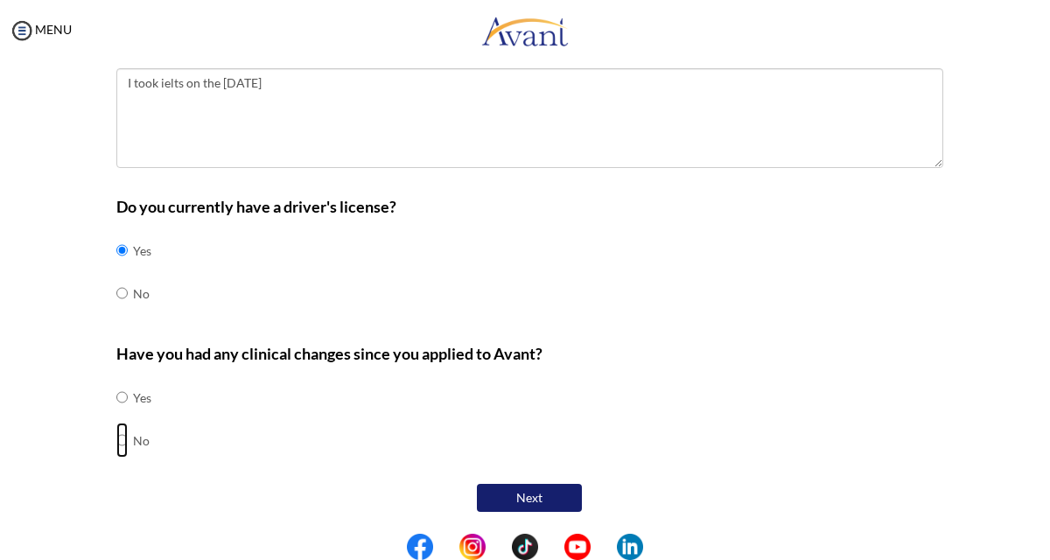
click at [122, 438] on input "radio" at bounding box center [121, 440] width 11 height 35
radio input "true"
click at [122, 396] on input "radio" at bounding box center [121, 397] width 11 height 35
radio input "true"
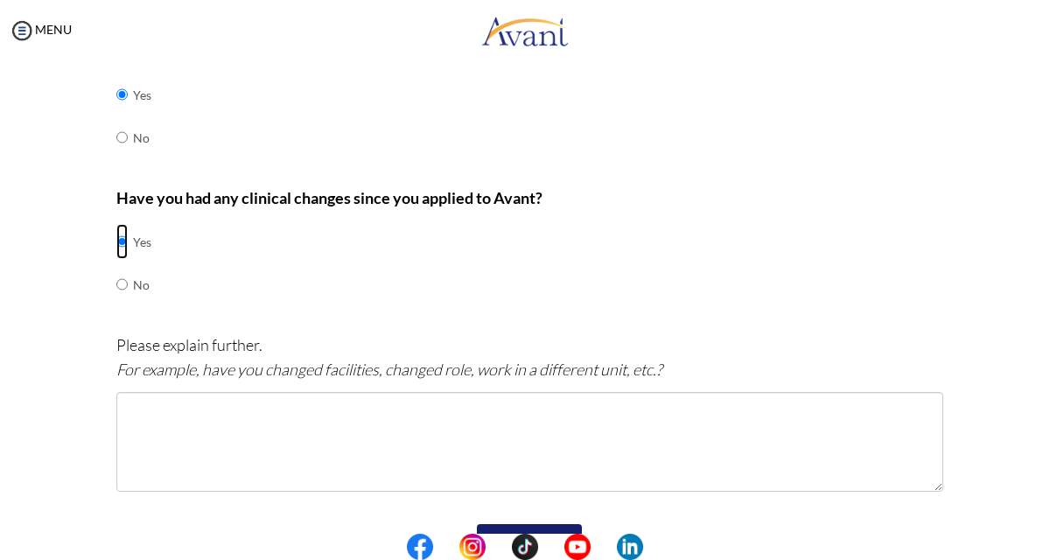
scroll to position [878, 0]
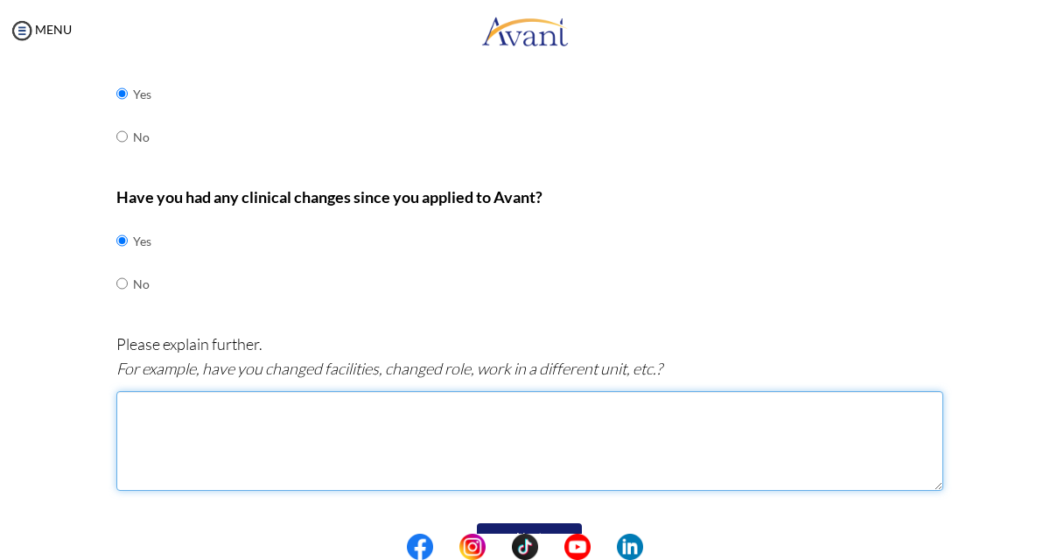
click at [212, 422] on textarea at bounding box center [529, 441] width 827 height 100
type textarea "I"
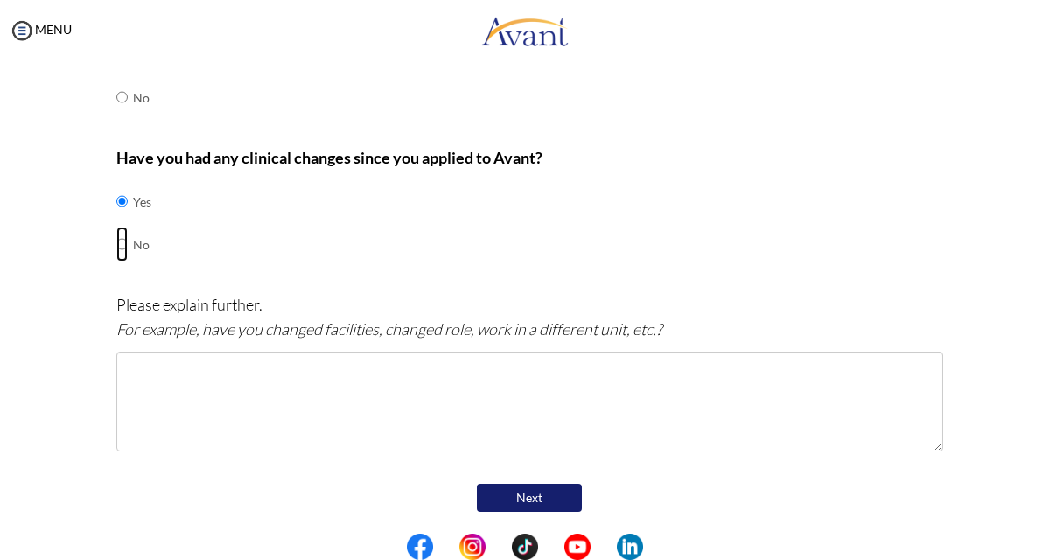
click at [123, 241] on input "radio" at bounding box center [121, 244] width 11 height 35
radio input "true"
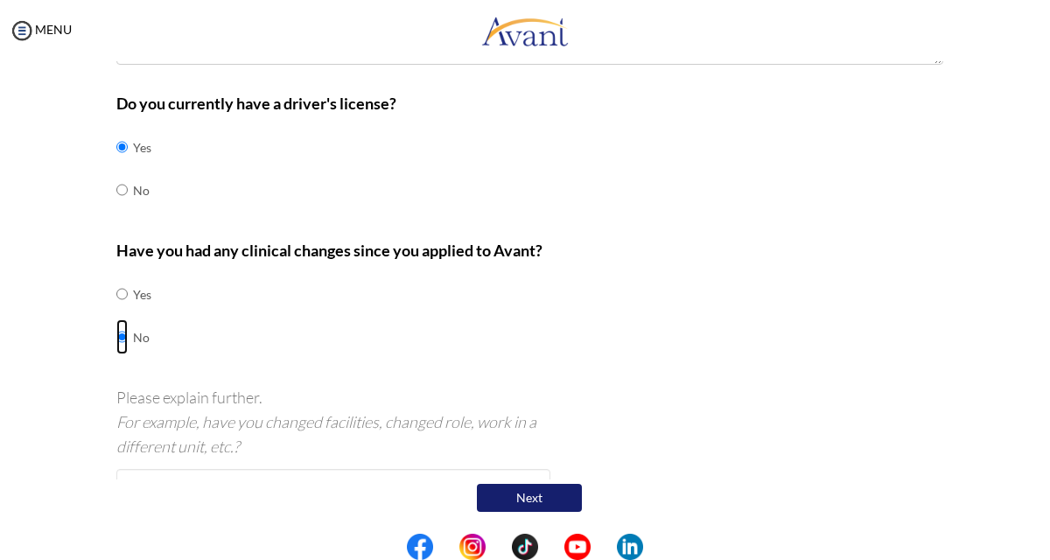
scroll to position [721, 0]
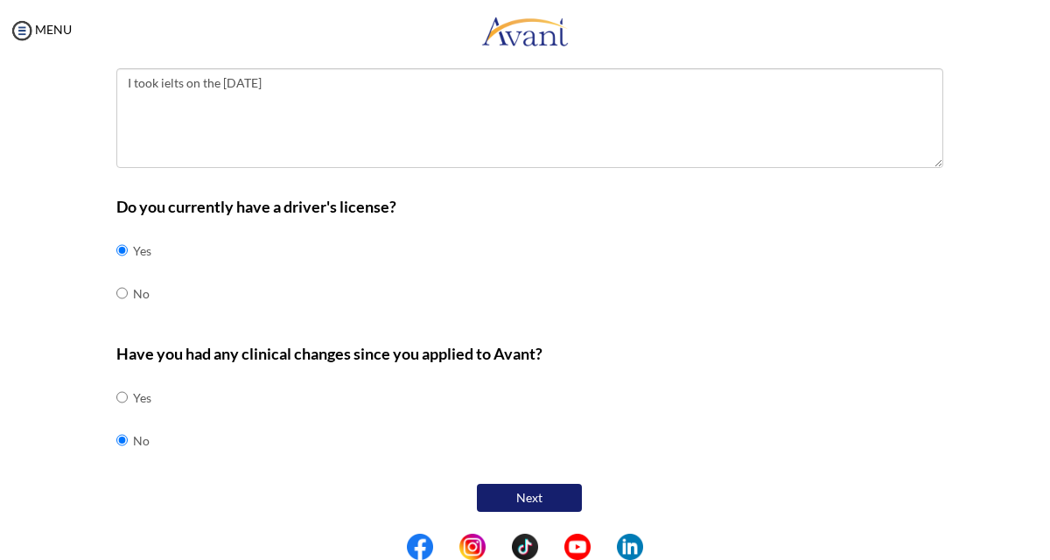
click at [531, 494] on button "Next" at bounding box center [529, 498] width 105 height 28
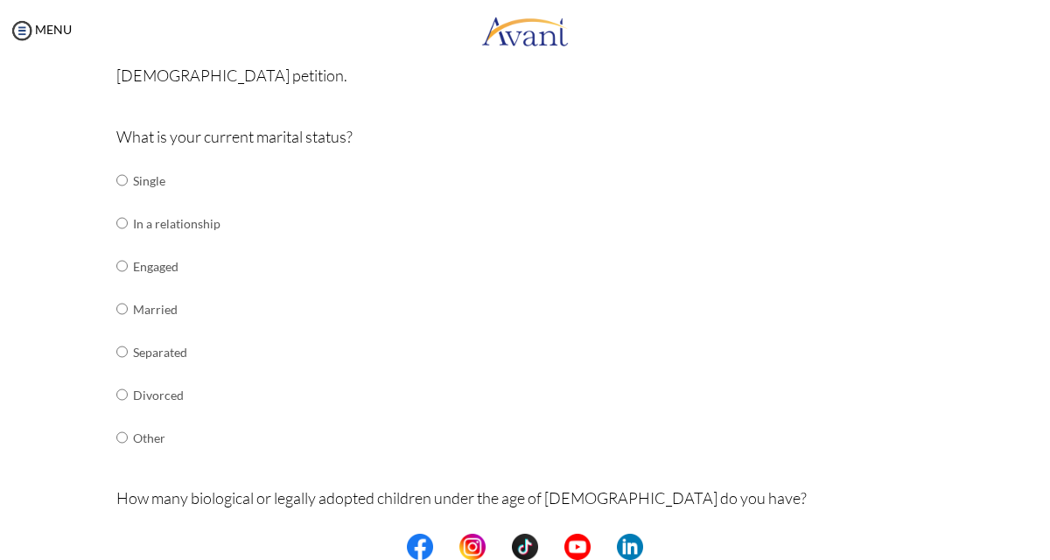
scroll to position [170, 0]
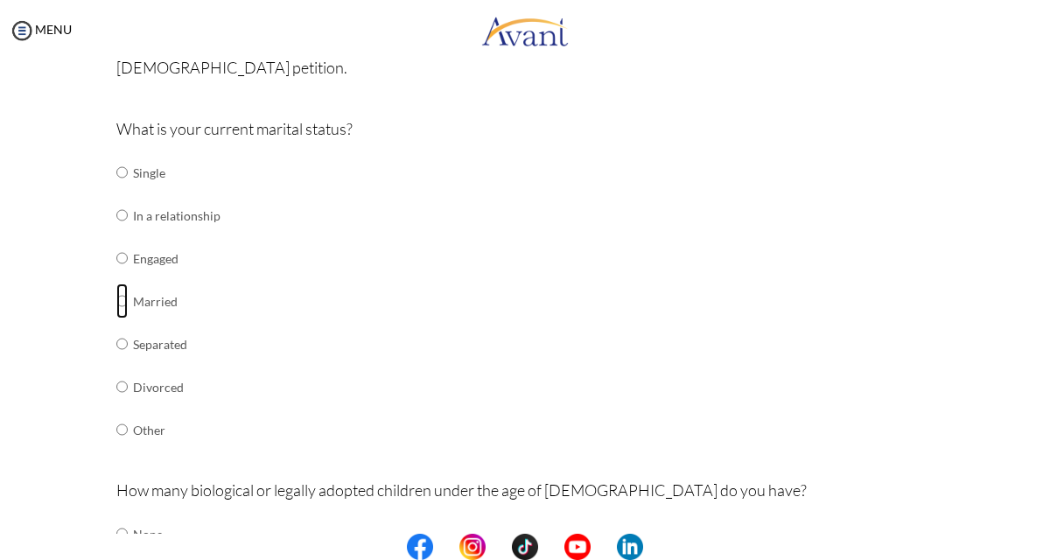
click at [123, 299] on input "radio" at bounding box center [121, 301] width 11 height 35
radio input "true"
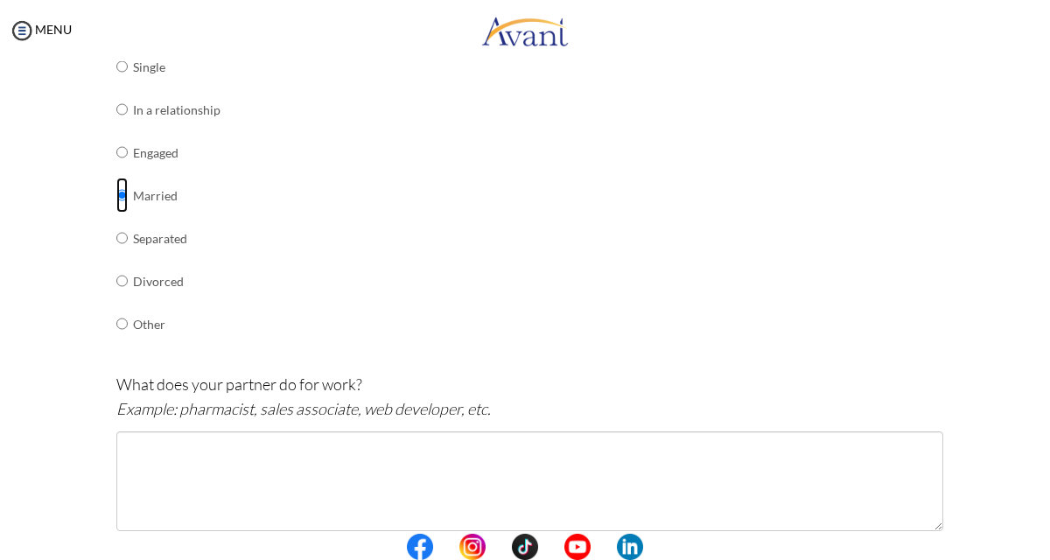
scroll to position [312, 0]
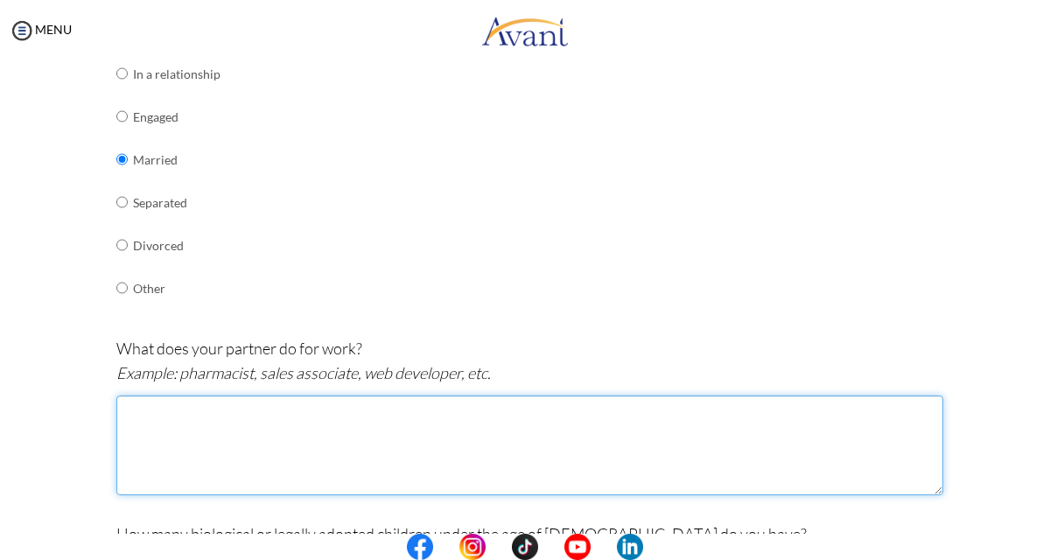
click at [172, 445] on textarea at bounding box center [529, 446] width 827 height 100
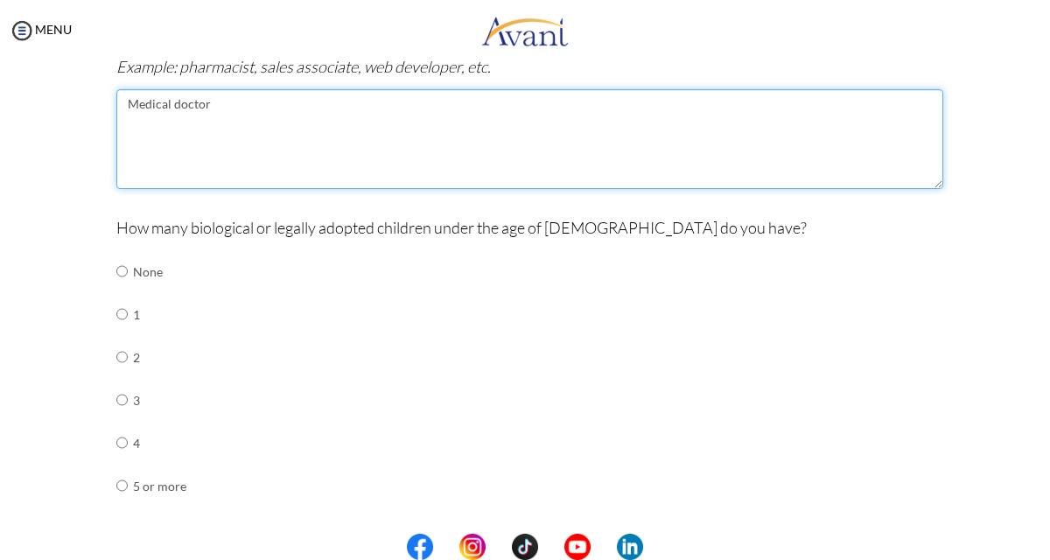
scroll to position [635, 0]
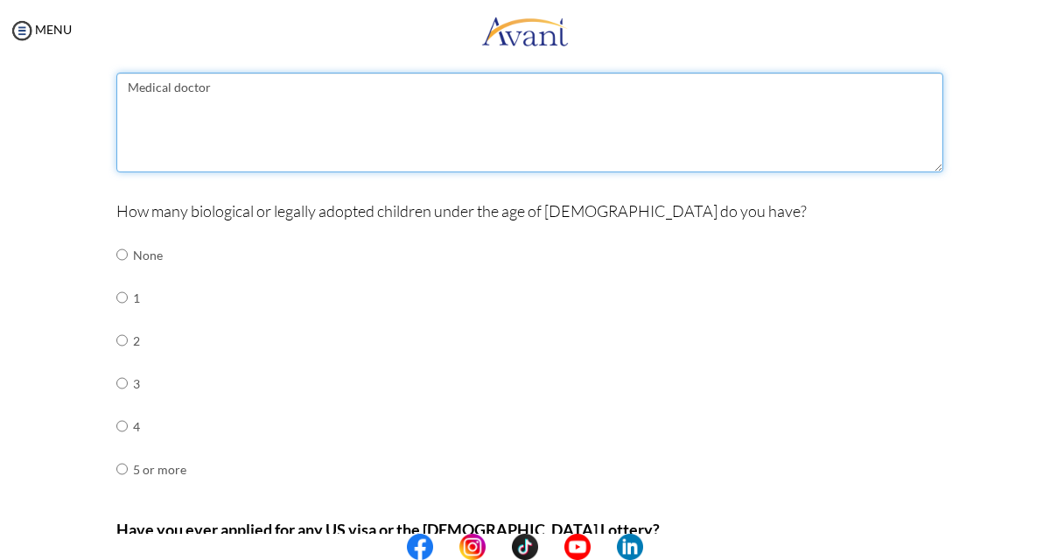
type textarea "Medical doctor"
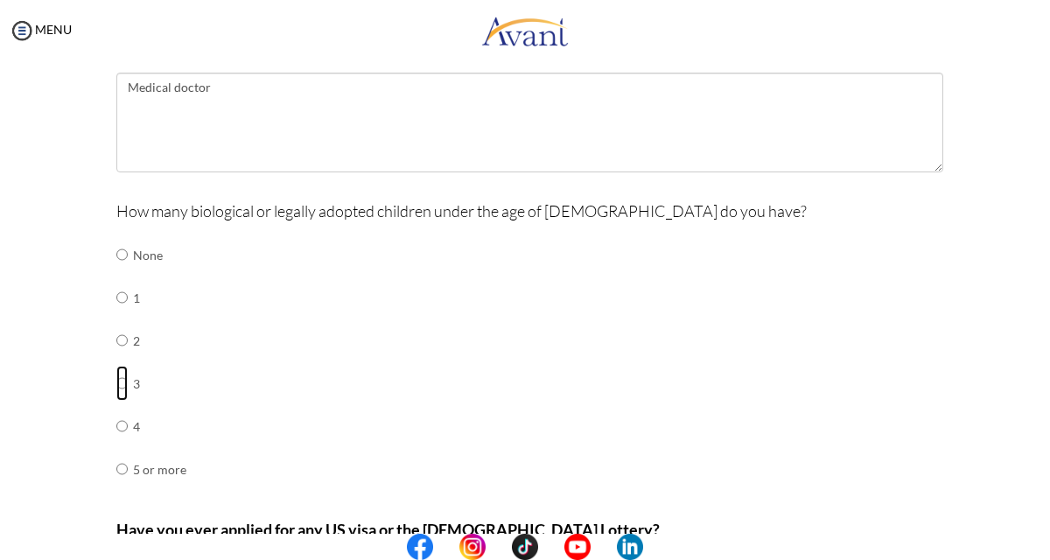
click at [121, 381] on input "radio" at bounding box center [121, 383] width 11 height 35
radio input "true"
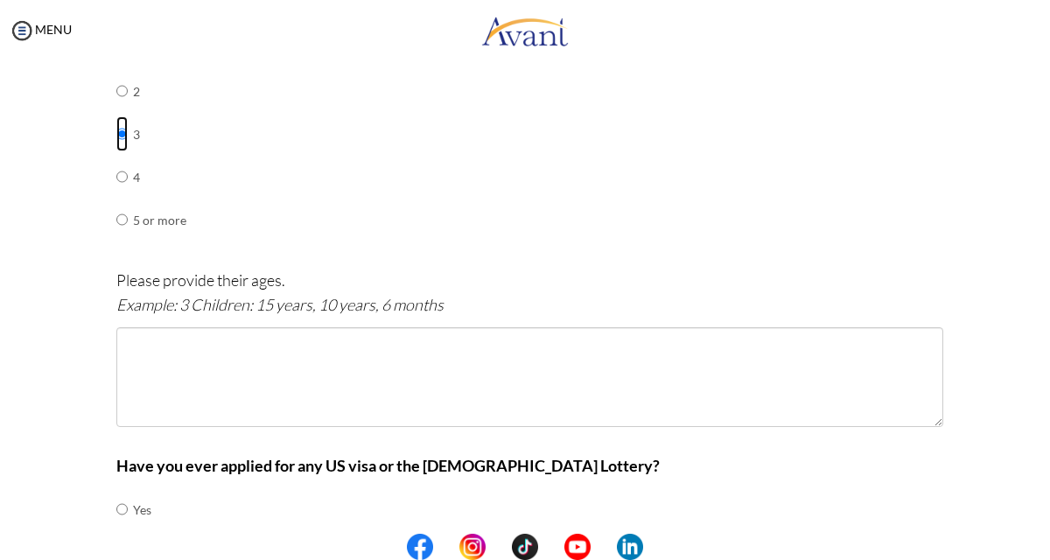
scroll to position [899, 0]
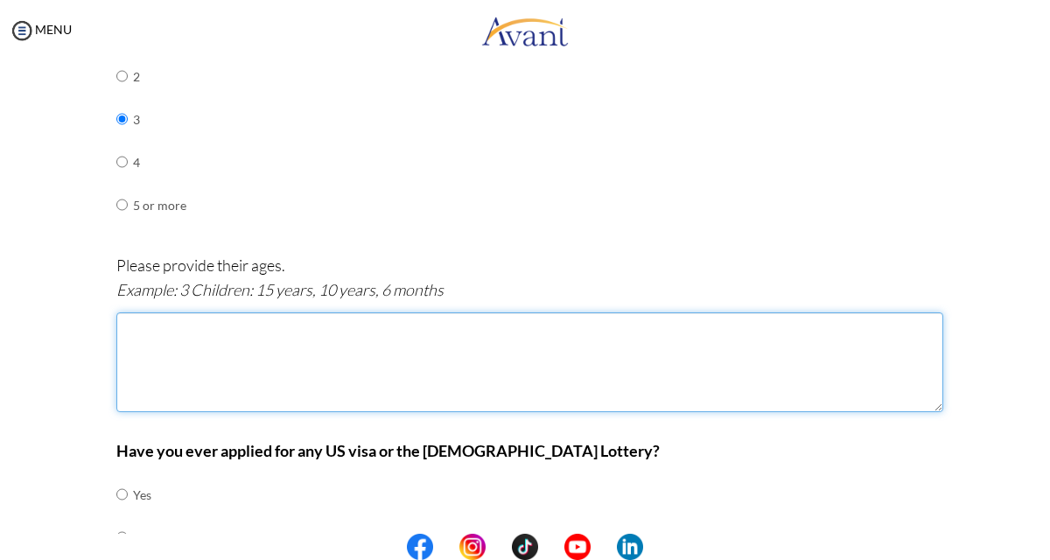
click at [144, 343] on textarea at bounding box center [529, 362] width 827 height 100
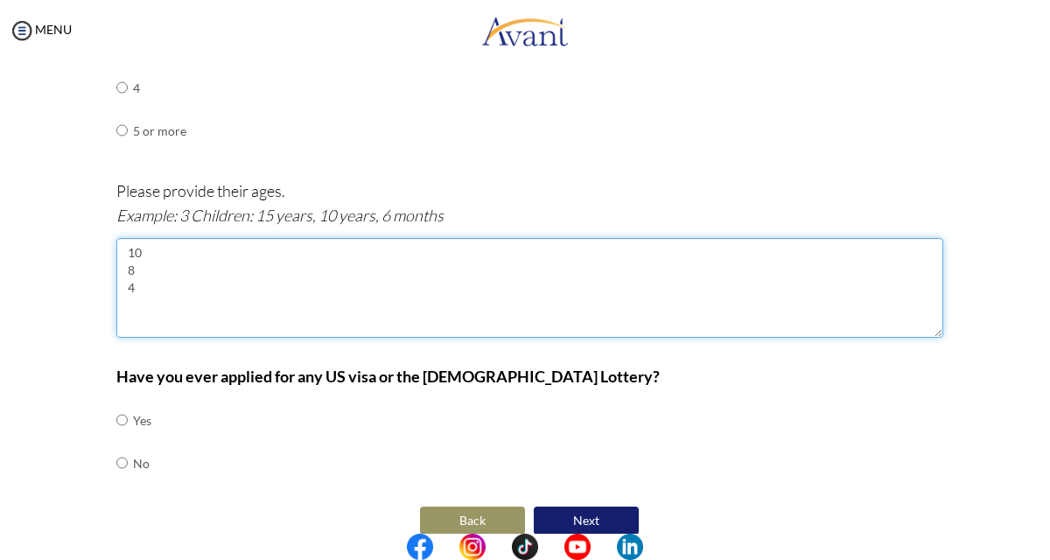
scroll to position [996, 0]
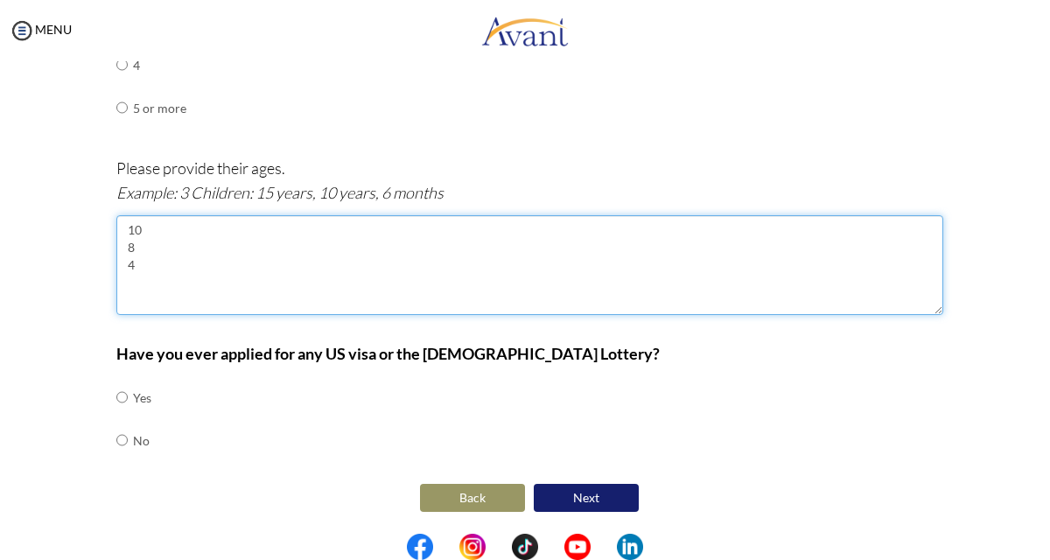
type textarea "10 8 4"
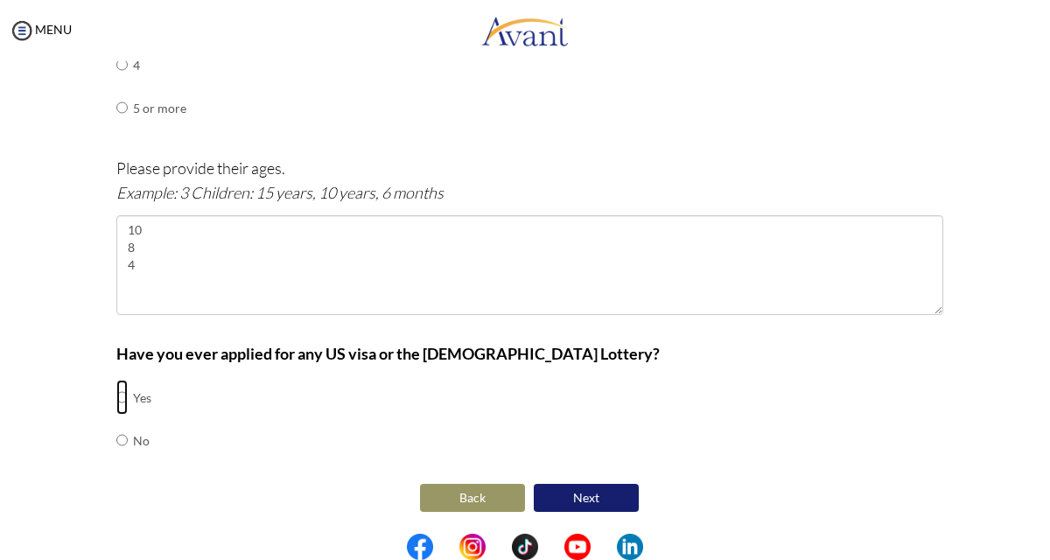
click at [122, 401] on input "radio" at bounding box center [121, 397] width 11 height 35
radio input "true"
click at [608, 491] on button "Next" at bounding box center [586, 498] width 105 height 28
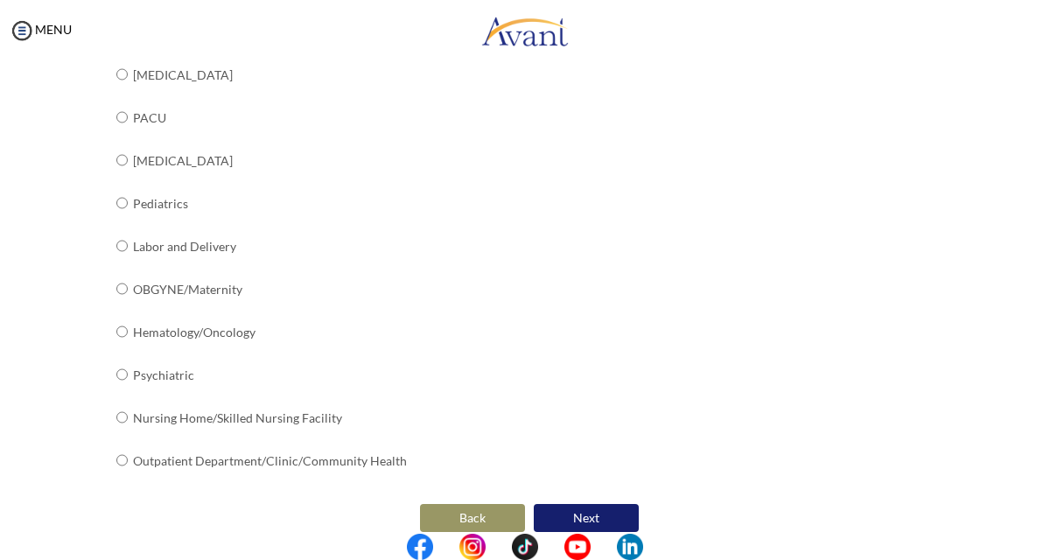
scroll to position [694, 0]
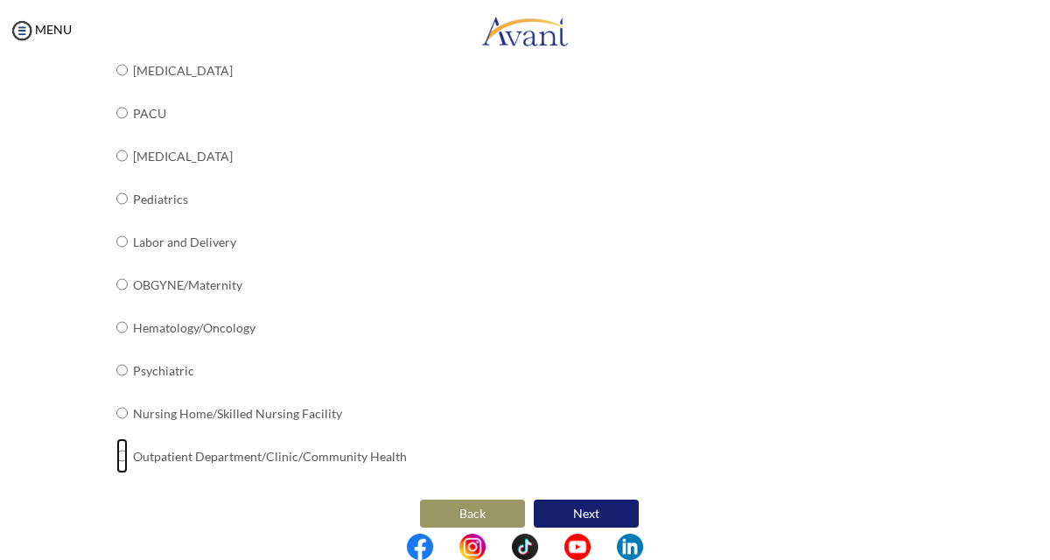
click at [123, 457] on input "radio" at bounding box center [121, 455] width 11 height 35
radio input "true"
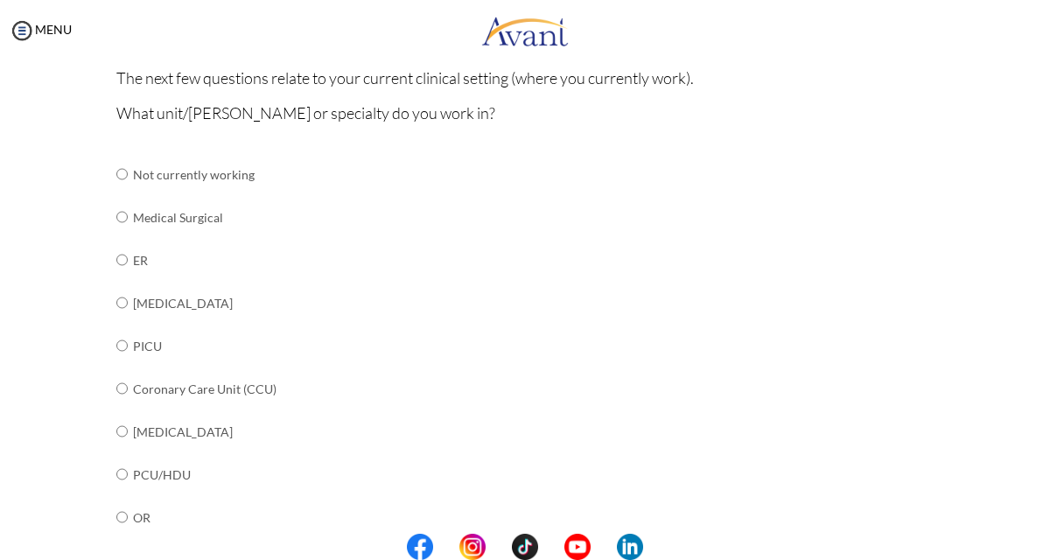
scroll to position [160, 0]
click at [122, 221] on input "radio" at bounding box center [121, 217] width 11 height 35
radio input "true"
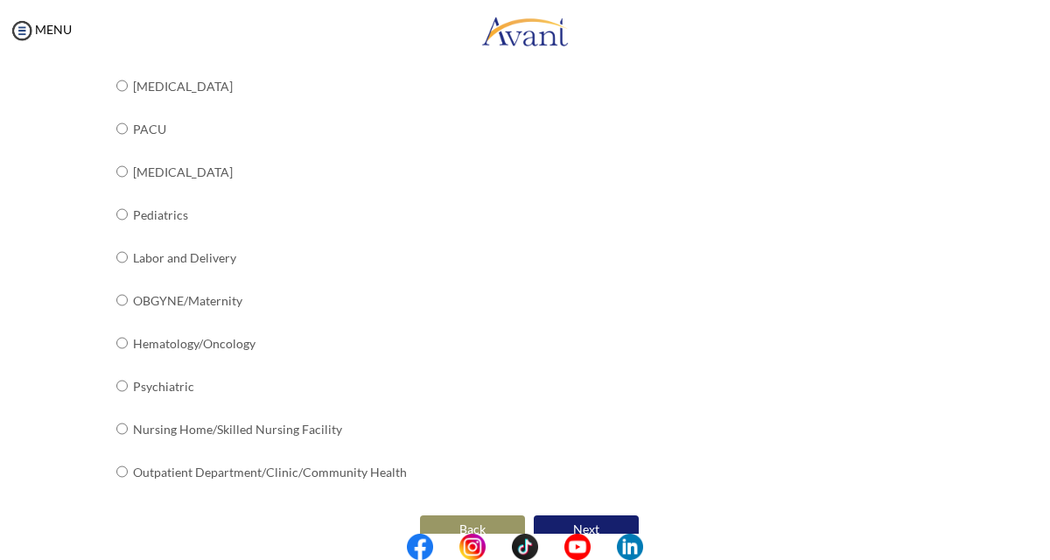
scroll to position [710, 0]
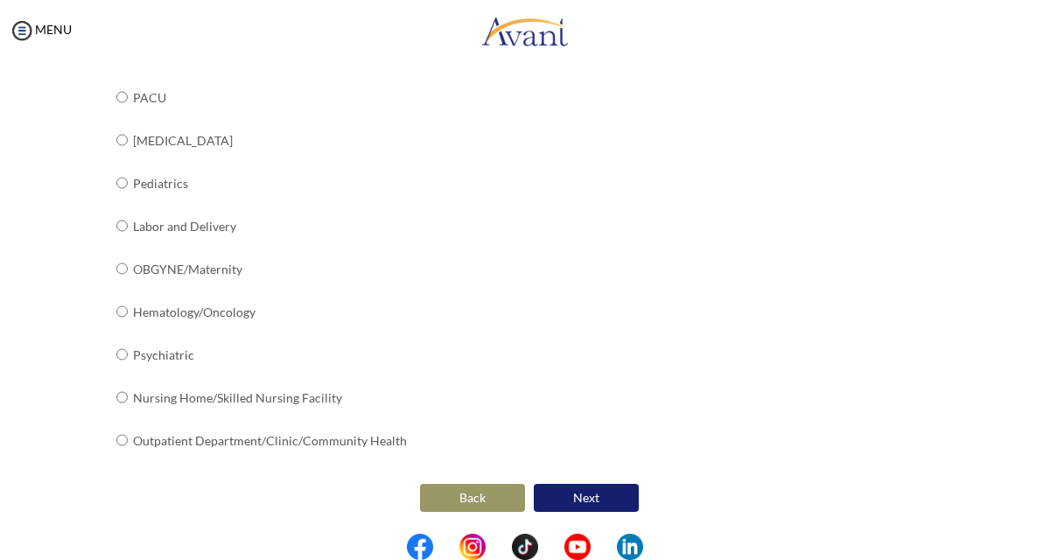
click at [585, 499] on button "Next" at bounding box center [586, 498] width 105 height 28
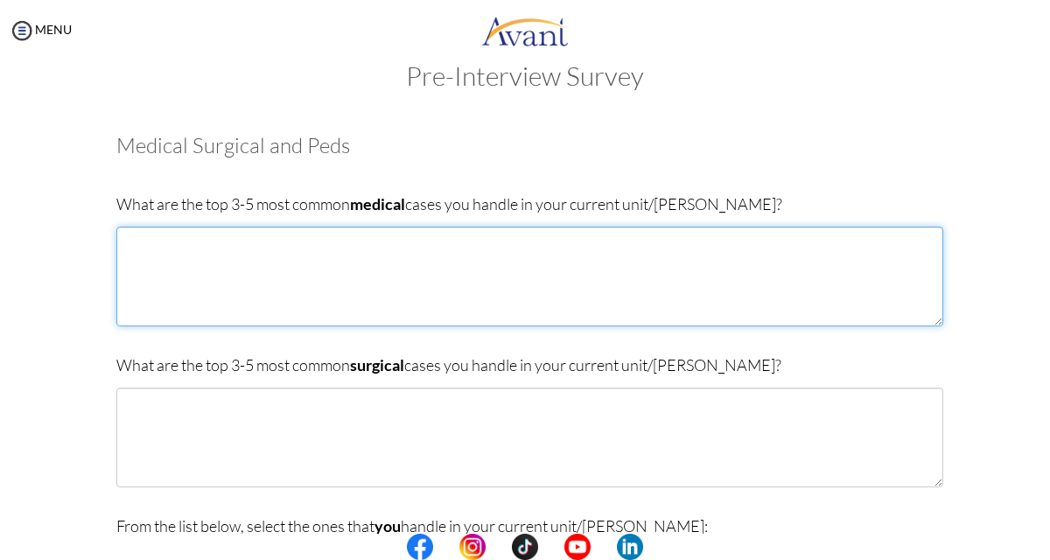
click at [133, 257] on textarea at bounding box center [529, 277] width 827 height 100
type textarea "[MEDICAL_DATA]"
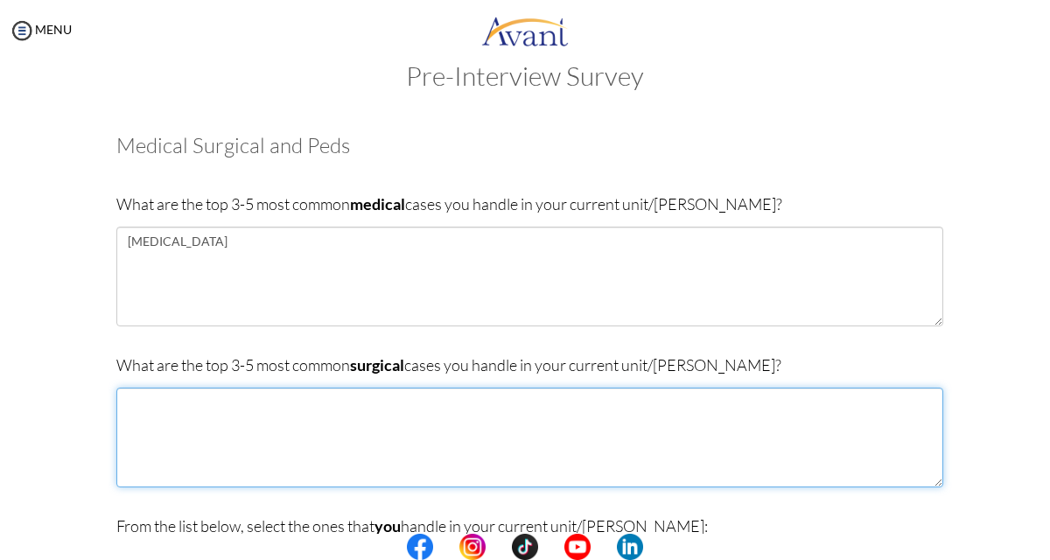
click at [131, 407] on textarea at bounding box center [529, 438] width 827 height 100
type textarea "T"
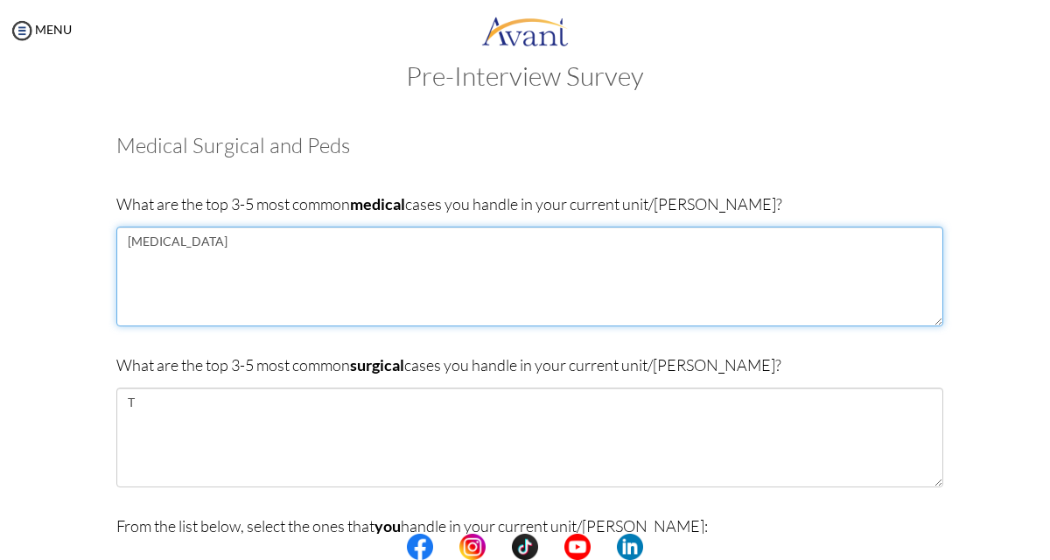
click at [124, 246] on textarea "[MEDICAL_DATA]" at bounding box center [529, 277] width 827 height 100
click at [214, 241] on textarea "-[MEDICAL_DATA]" at bounding box center [529, 277] width 827 height 100
type textarea "-[MEDICAL_DATA] -"
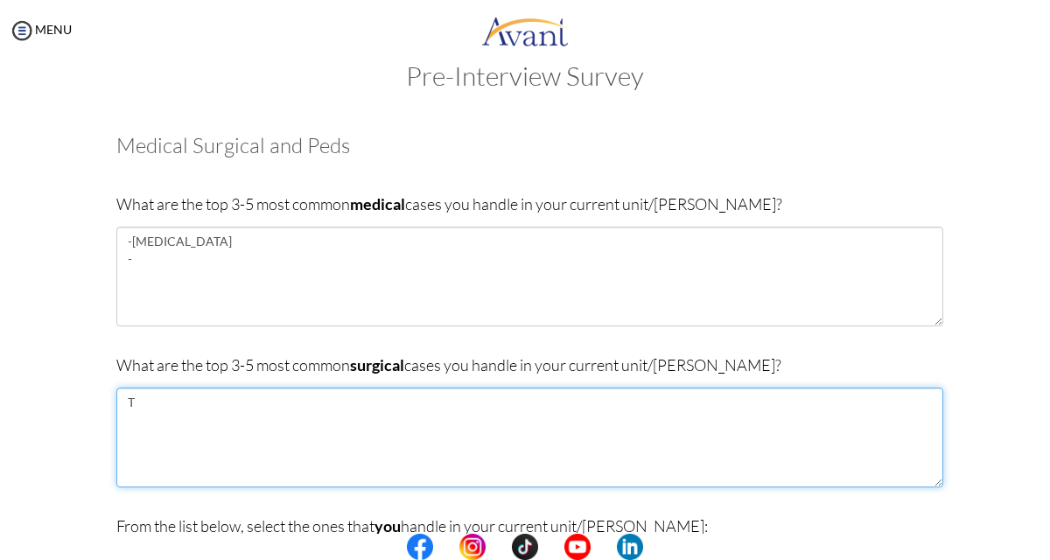
click at [139, 403] on textarea "T" at bounding box center [529, 438] width 827 height 100
type textarea "T"
type textarea "APPENDICITIES"
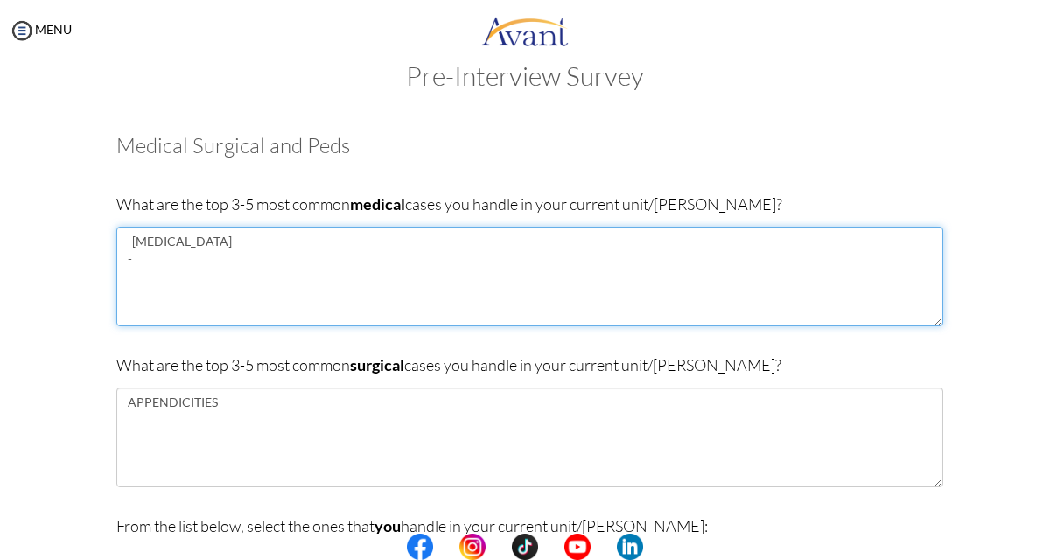
click at [137, 266] on textarea "-[MEDICAL_DATA] -" at bounding box center [529, 277] width 827 height 100
click at [128, 275] on textarea "-[MEDICAL_DATA] -HYPERTENTION [MEDICAL_DATA]" at bounding box center [529, 277] width 827 height 100
click at [189, 277] on textarea "-[MEDICAL_DATA] -HYPERTENTION -[MEDICAL_DATA]" at bounding box center [529, 277] width 827 height 100
click at [126, 293] on textarea "-[MEDICAL_DATA] -HYPERTENTION -[MEDICAL_DATA] TUBERCULOSIS" at bounding box center [529, 277] width 827 height 100
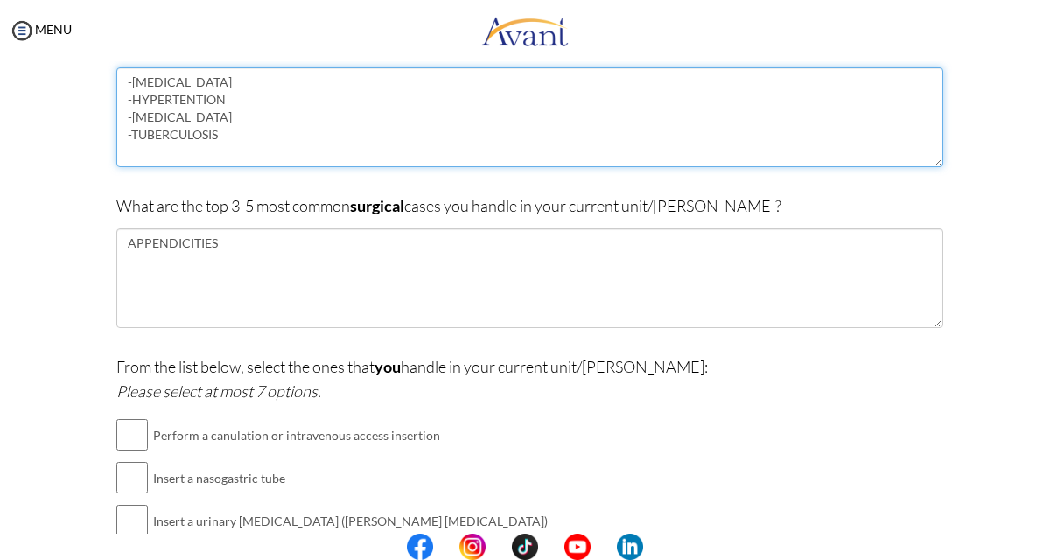
scroll to position [213, 0]
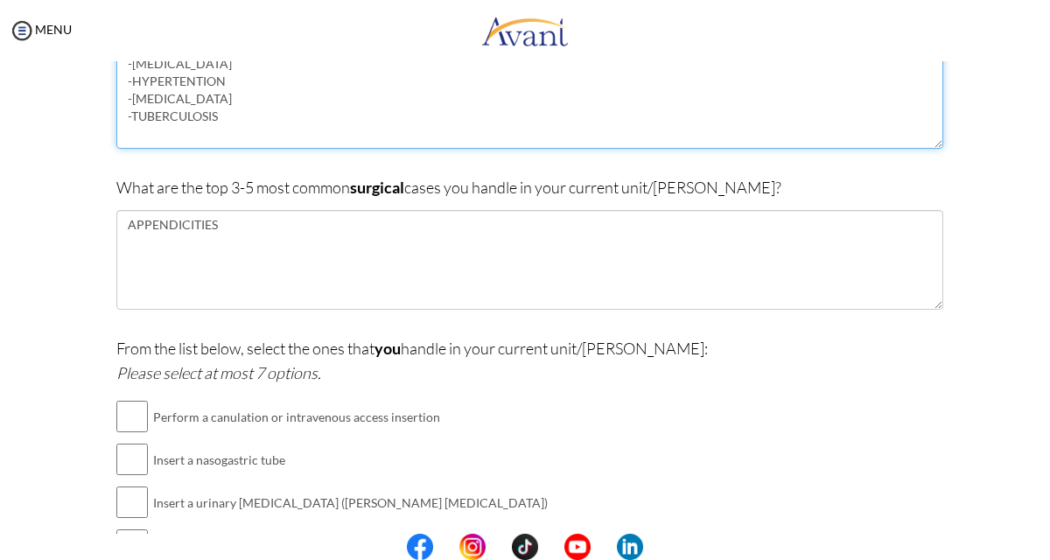
type textarea "-[MEDICAL_DATA] -HYPERTENTION -[MEDICAL_DATA] -TUBERCULOSIS"
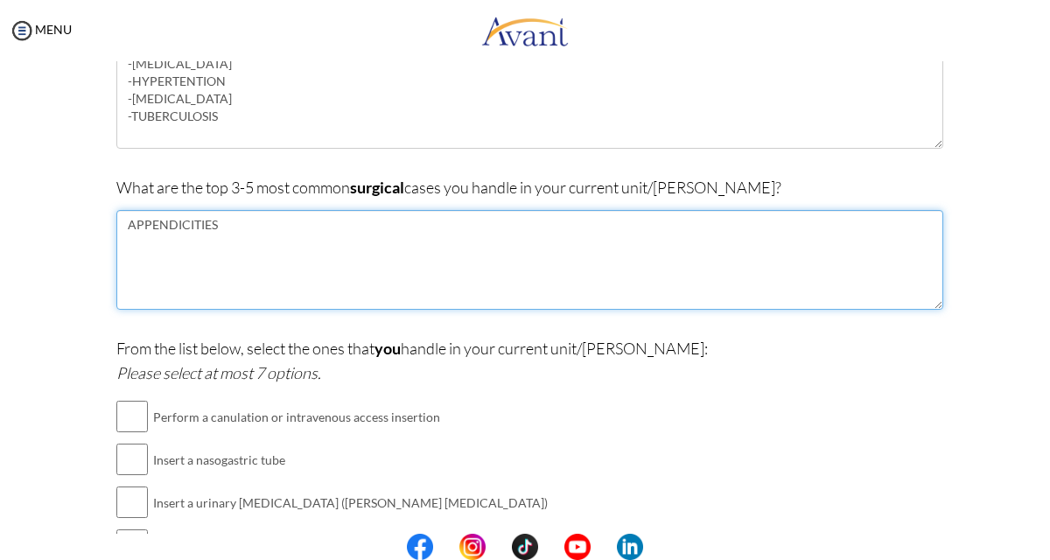
click at [122, 221] on textarea "APPENDICITIES" at bounding box center [529, 260] width 827 height 100
click at [233, 228] on textarea "-APPENDICITIES" at bounding box center [529, 260] width 827 height 100
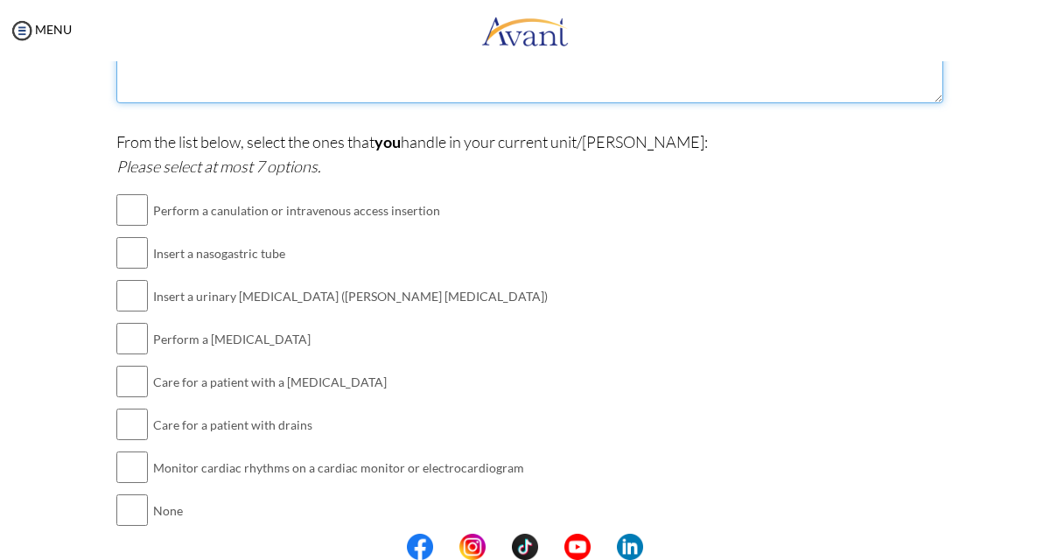
scroll to position [420, 0]
type textarea "-APPENDICITIES -"
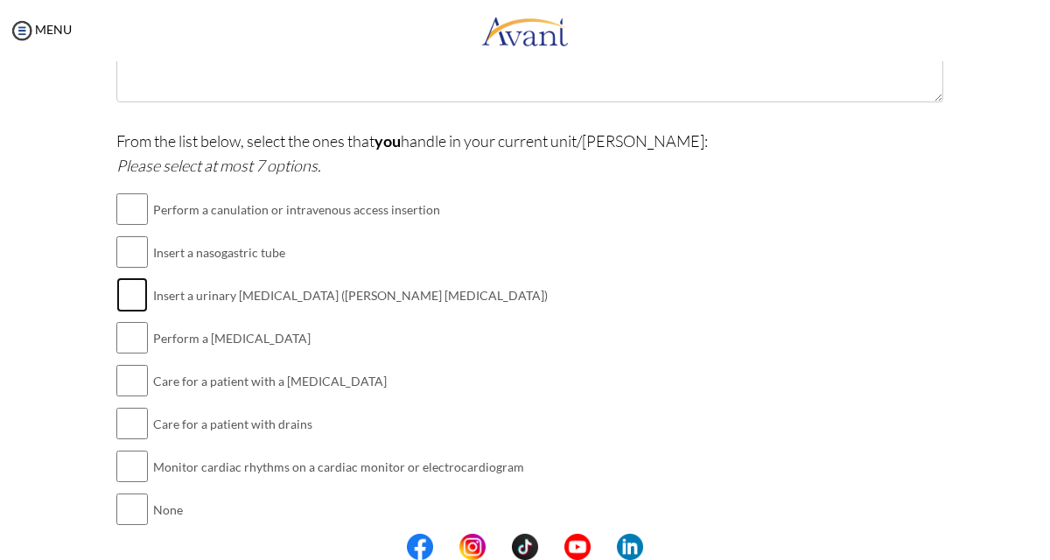
click at [144, 295] on input "checkbox" at bounding box center [132, 294] width 32 height 35
checkbox input "true"
click at [138, 340] on input "checkbox" at bounding box center [132, 337] width 32 height 35
checkbox input "true"
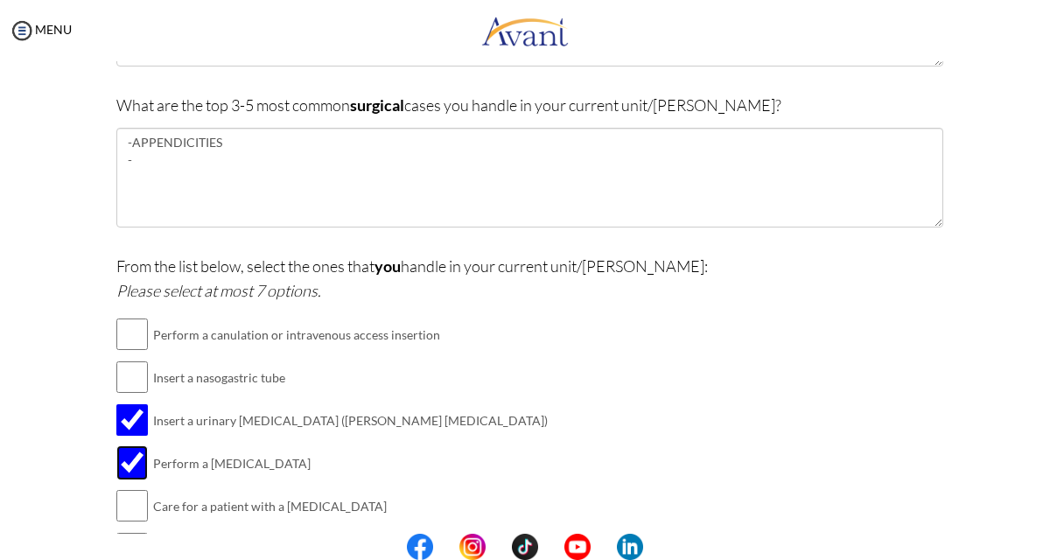
scroll to position [290, 0]
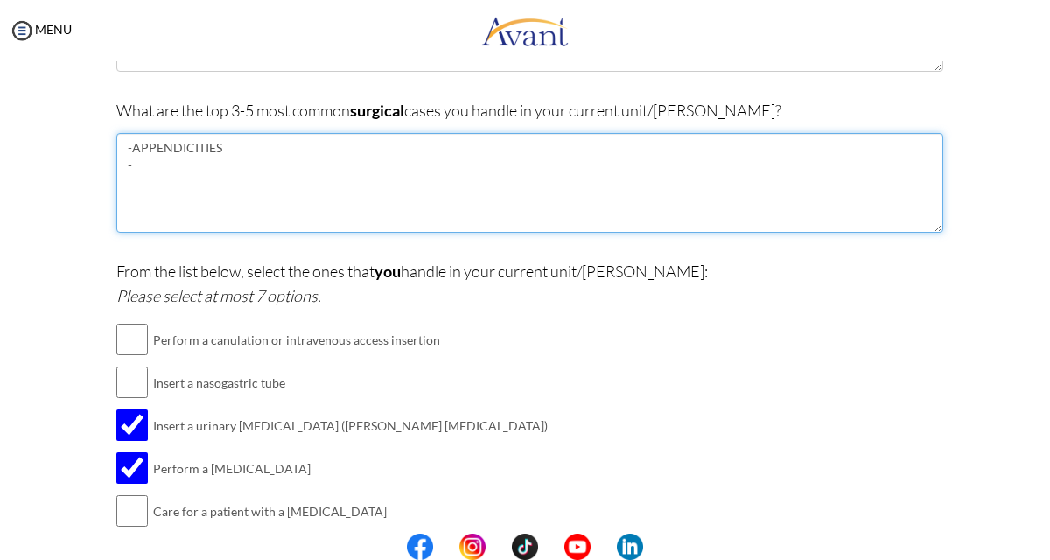
click at [139, 169] on textarea "-APPENDICITIES -" at bounding box center [529, 183] width 827 height 100
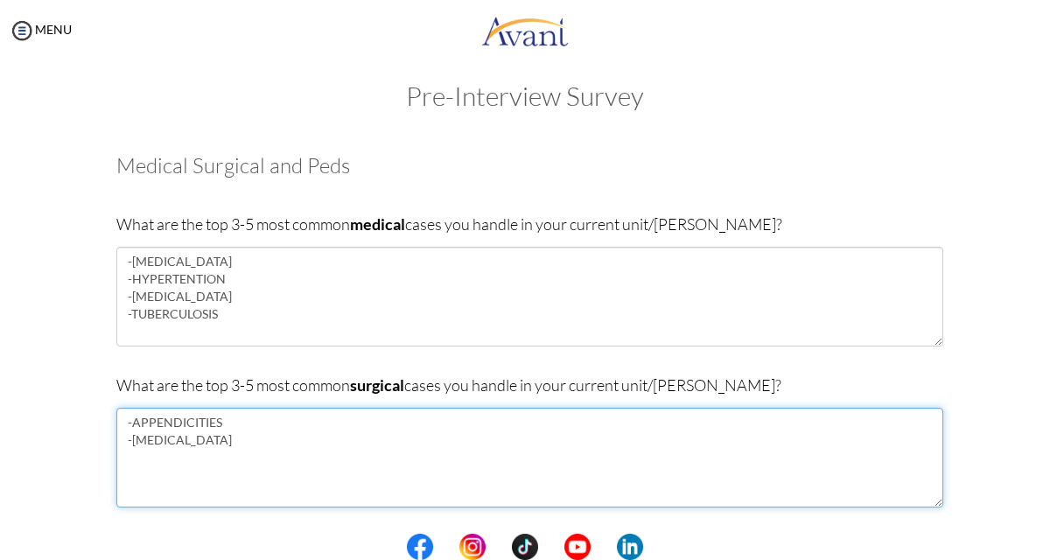
scroll to position [11, 0]
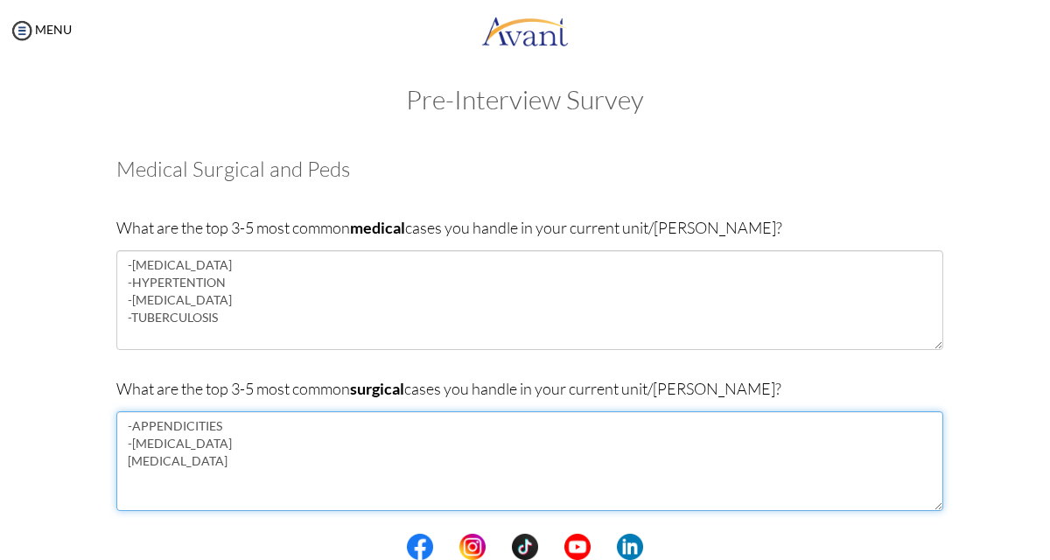
type textarea "-APPENDICITIES -[MEDICAL_DATA] [MEDICAL_DATA]"
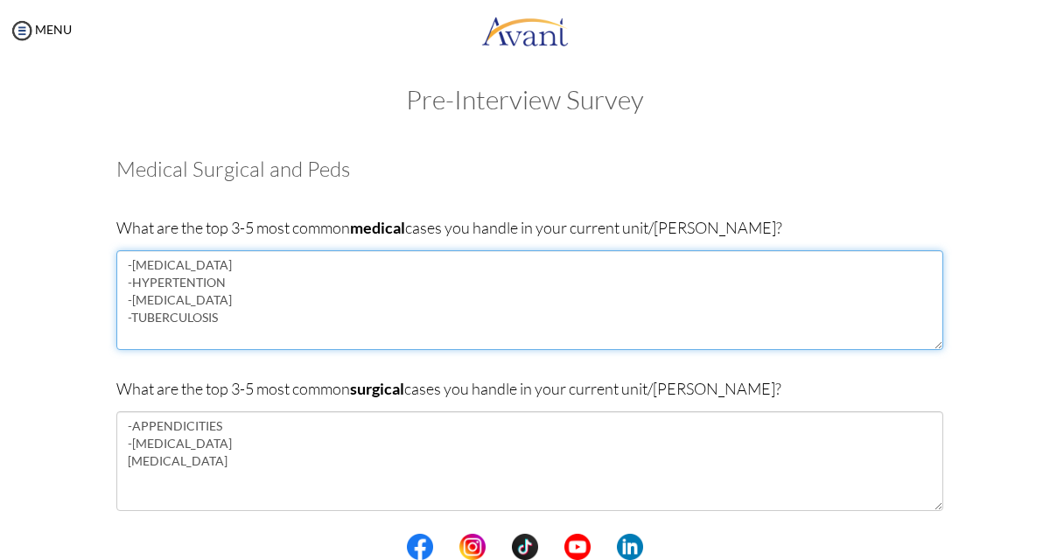
click at [185, 301] on textarea "-[MEDICAL_DATA] -HYPERTENTION -[MEDICAL_DATA] -TUBERCULOSIS" at bounding box center [529, 300] width 827 height 100
type textarea "-[MEDICAL_DATA] -HYPERTENTION -[MEDICAL_DATA] -TUBERCULOSIS"
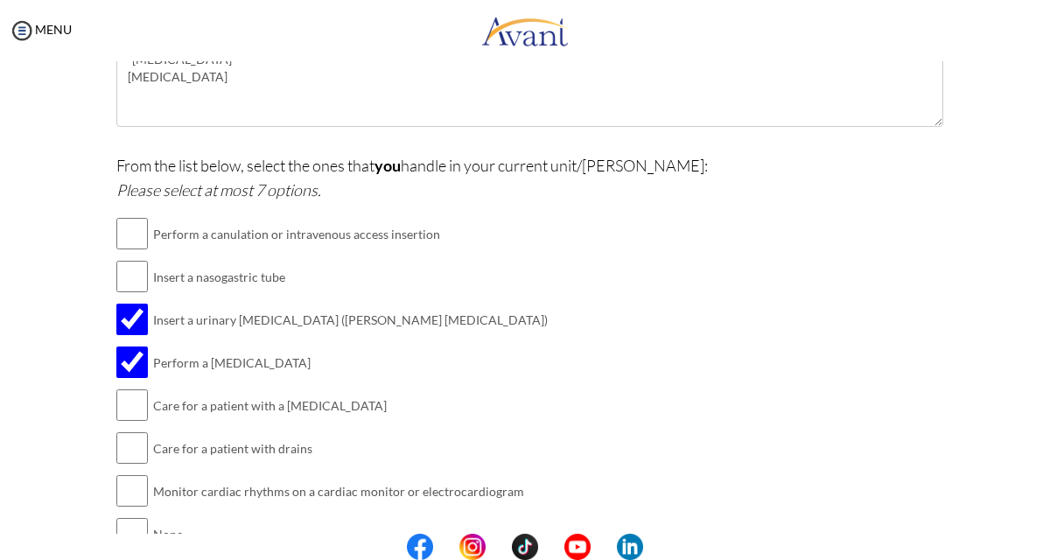
scroll to position [489, 0]
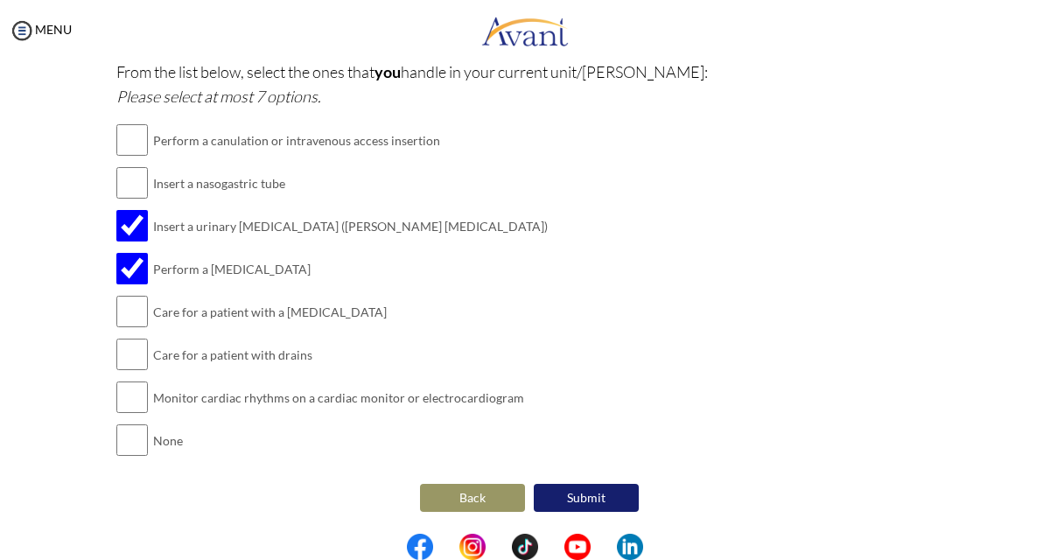
click at [591, 491] on button "Submit" at bounding box center [586, 498] width 105 height 28
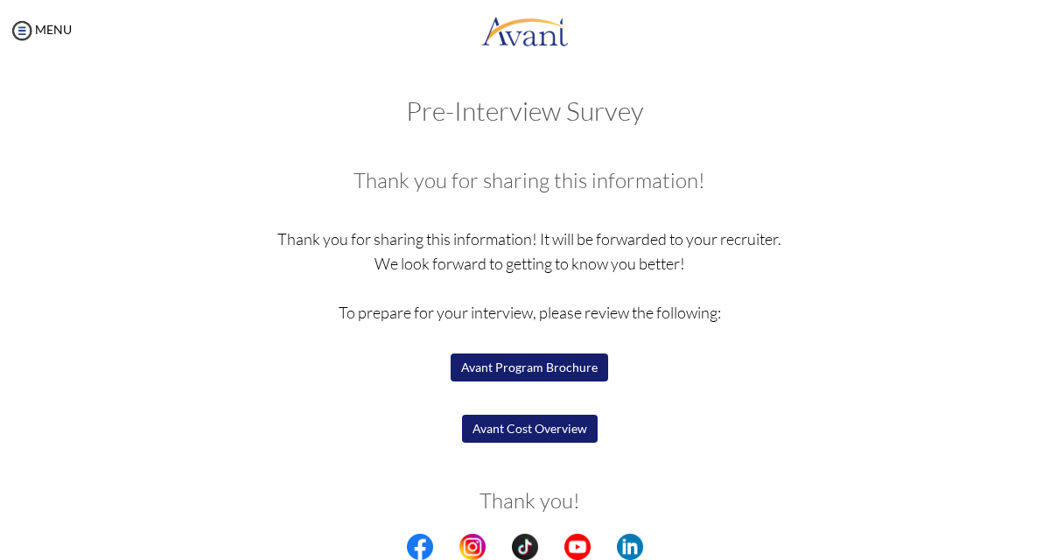
scroll to position [60, 0]
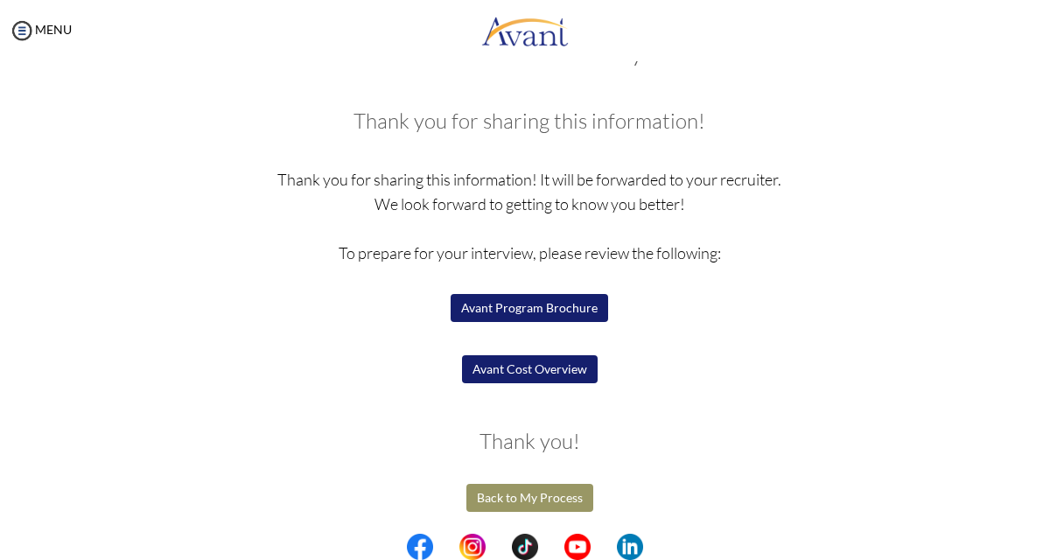
click at [560, 314] on button "Avant Program Brochure" at bounding box center [530, 308] width 158 height 28
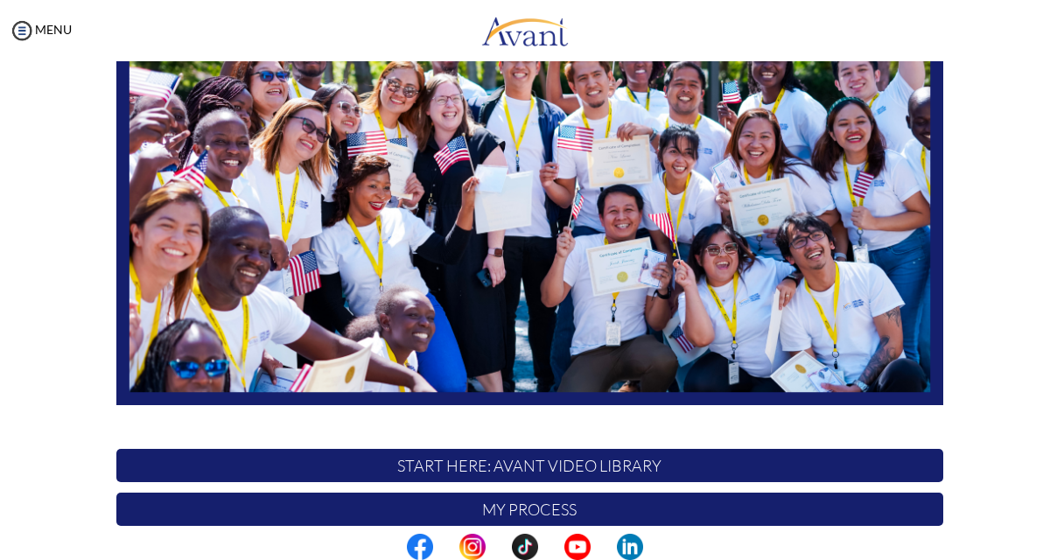
scroll to position [412, 0]
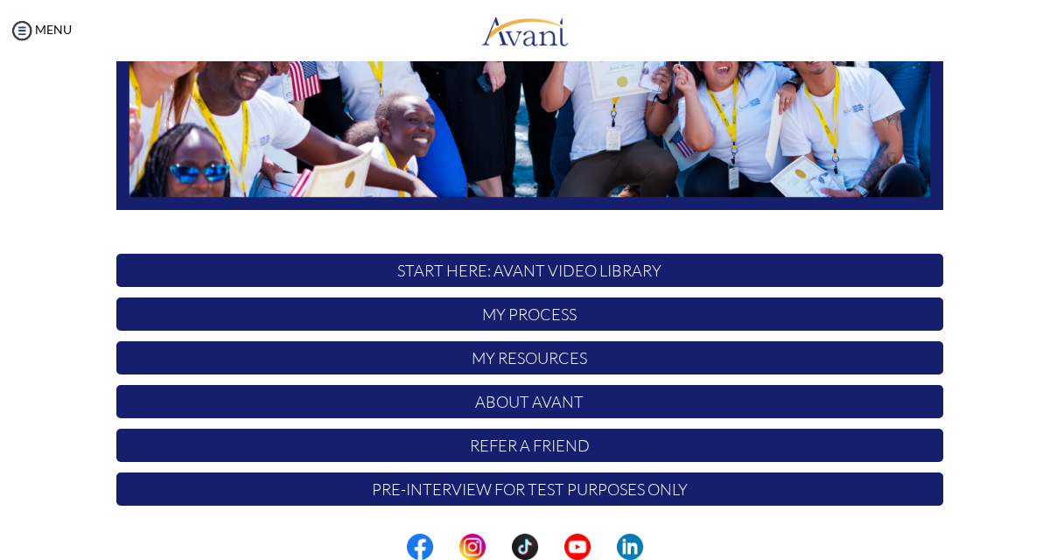
click at [562, 313] on p "My Process" at bounding box center [529, 314] width 827 height 33
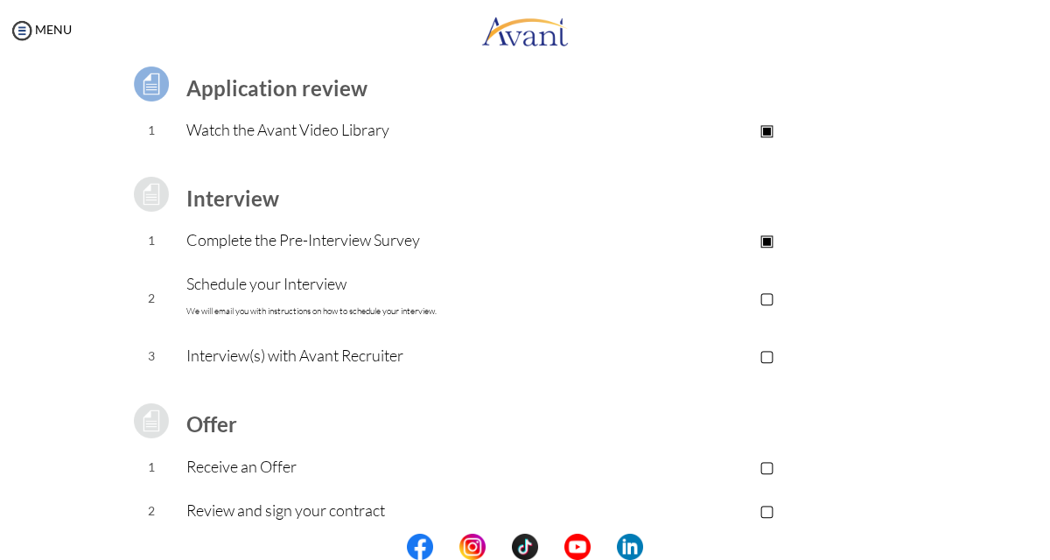
scroll to position [136, 0]
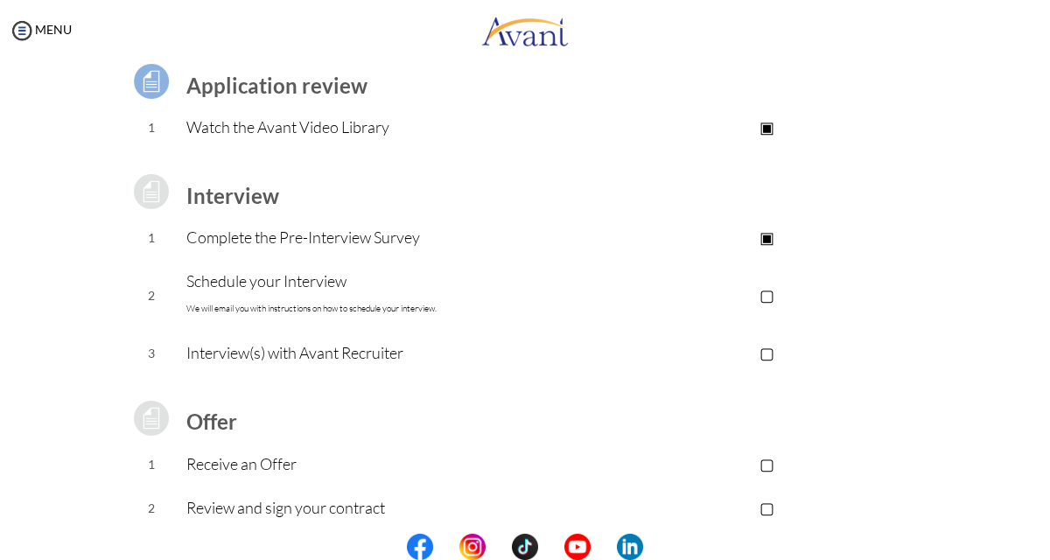
click at [265, 285] on p "Schedule your Interview We will email you with instructions on how to schedule …" at bounding box center [388, 295] width 405 height 53
click at [215, 277] on p "Schedule your Interview We will email you with instructions on how to schedule …" at bounding box center [388, 295] width 405 height 53
click at [284, 278] on p "Schedule your Interview We will email you with instructions on how to schedule …" at bounding box center [388, 295] width 405 height 53
